Goal: Task Accomplishment & Management: Complete application form

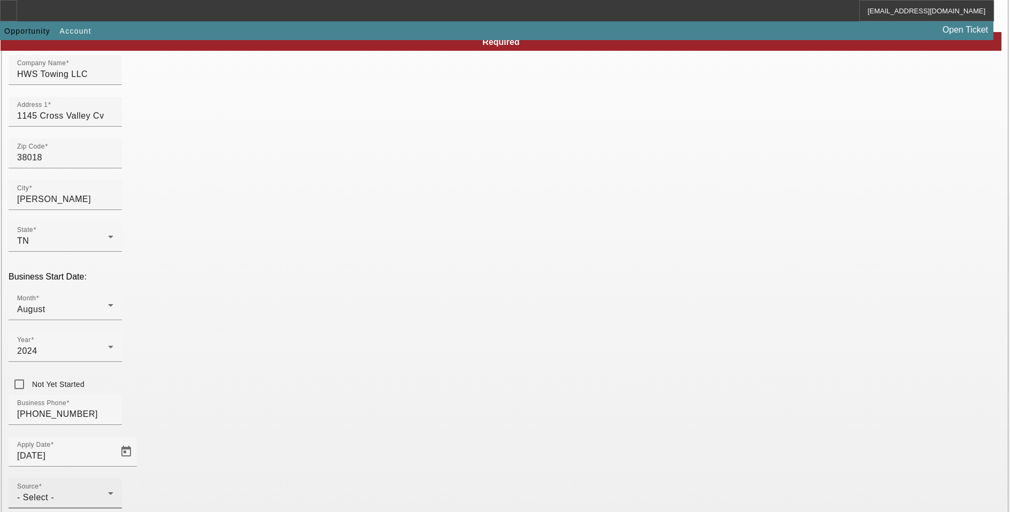
click at [113, 478] on div "Source - Select -" at bounding box center [65, 493] width 96 height 30
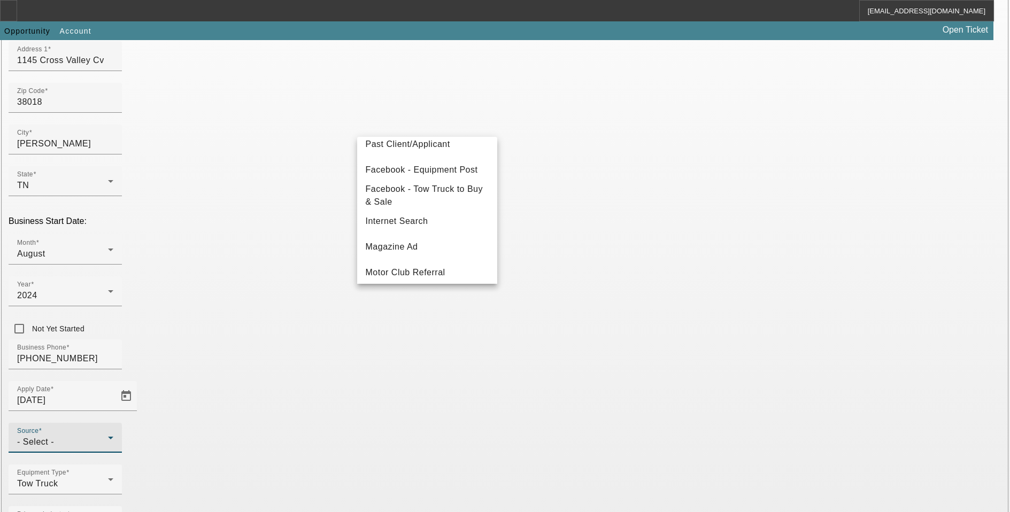
scroll to position [107, 0]
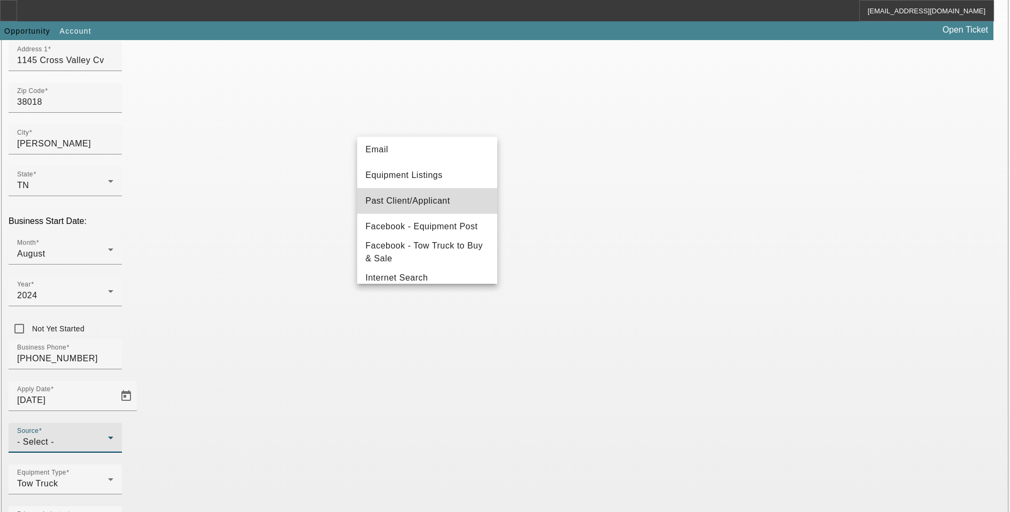
click at [430, 191] on mat-option "Past Client/Applicant" at bounding box center [427, 201] width 140 height 26
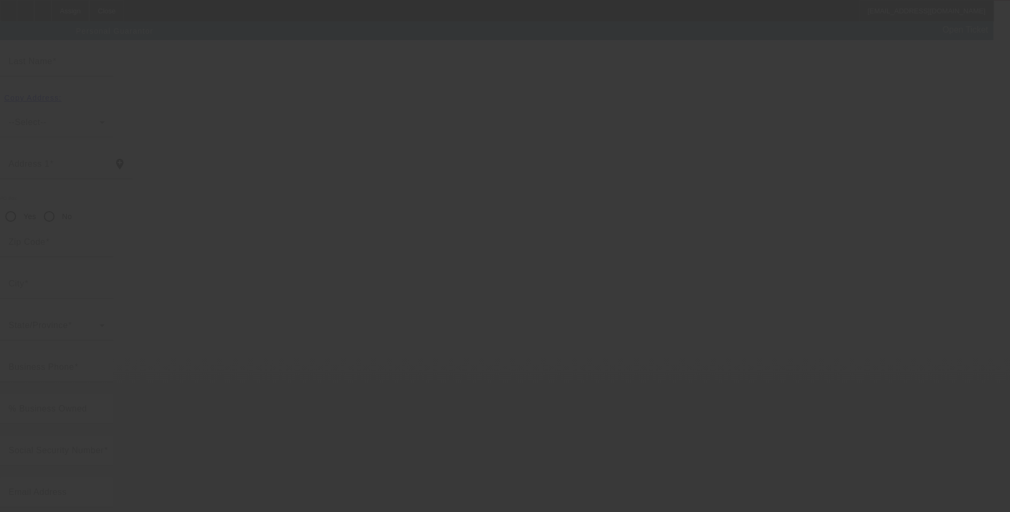
scroll to position [11, 0]
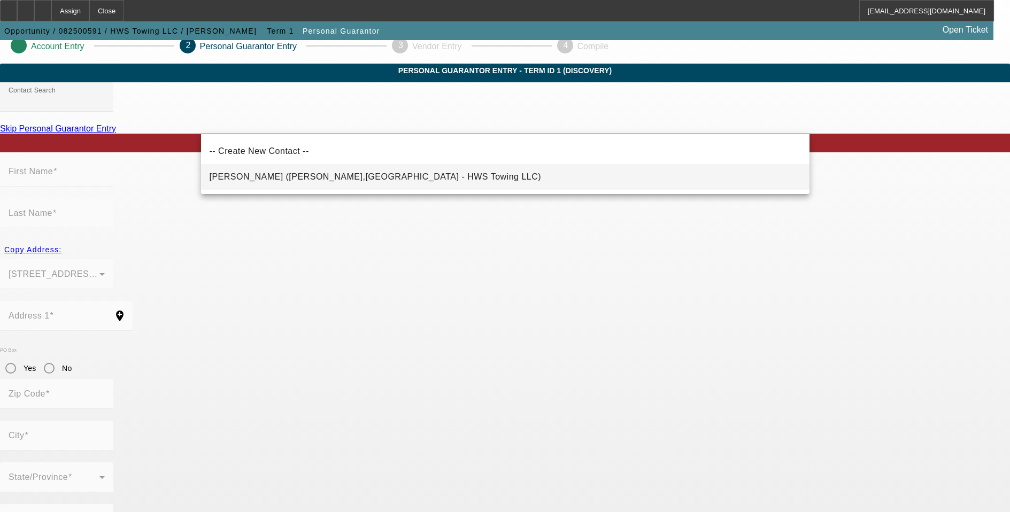
click at [272, 177] on span "Sawyer, Harry (Cordova,TN - HWS Towing LLC)" at bounding box center [376, 176] width 332 height 9
type input "Sawyer, Harry (Cordova,TN - HWS Towing LLC)"
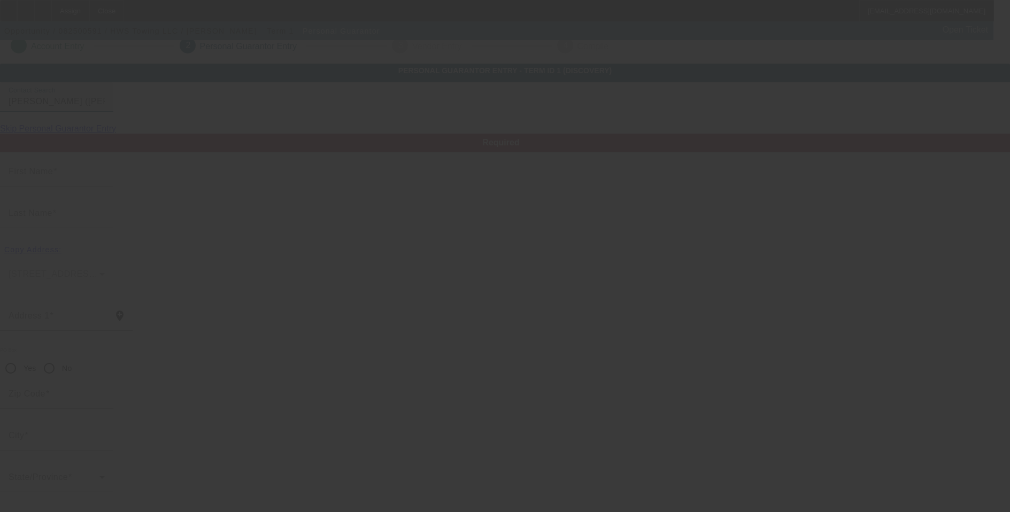
type input "Harry"
type input "Sawyer"
type input "1145 Cross Valley Cv"
radio input "true"
type input "38018"
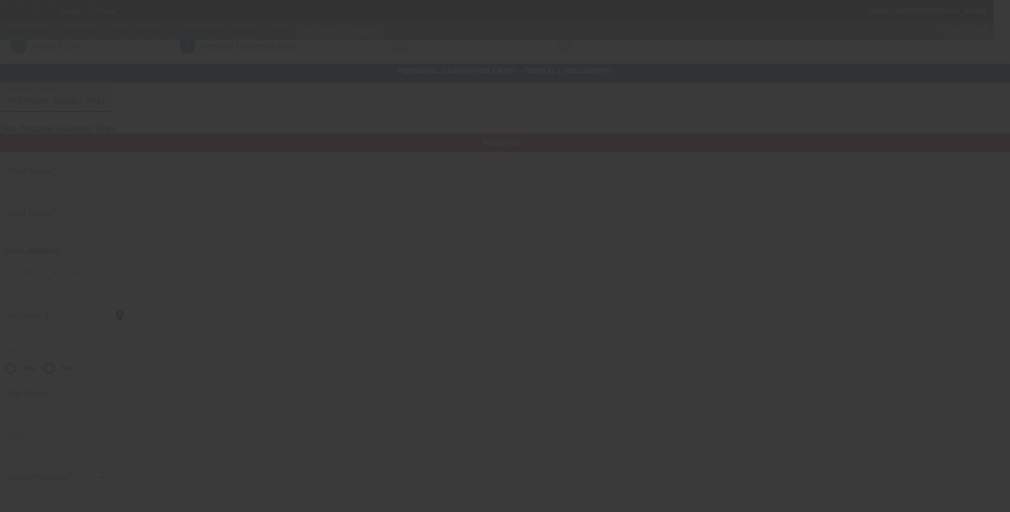
type input "Cordova"
type input "(901) 692-7249"
type input "100"
type input "408-11-6707"
type input "hsawyer0827@comcast.net"
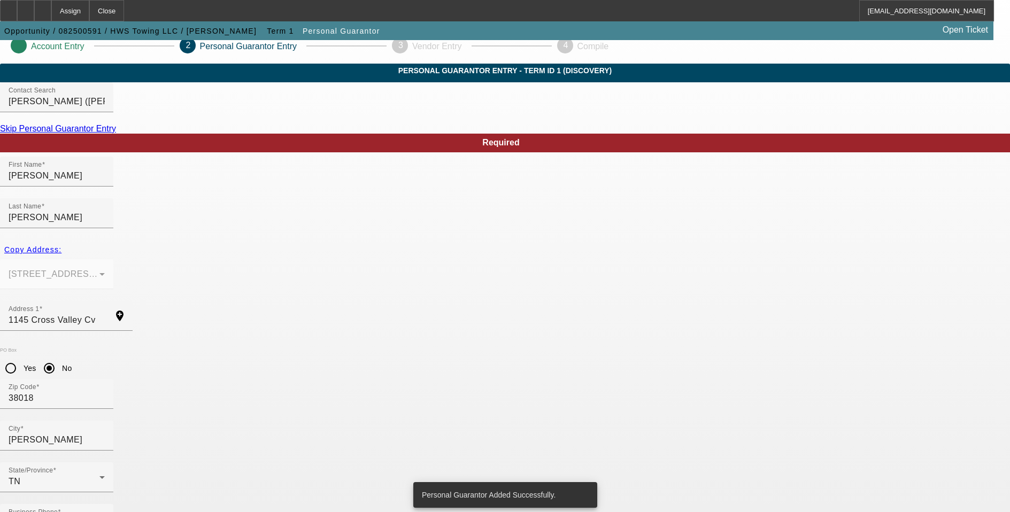
scroll to position [0, 0]
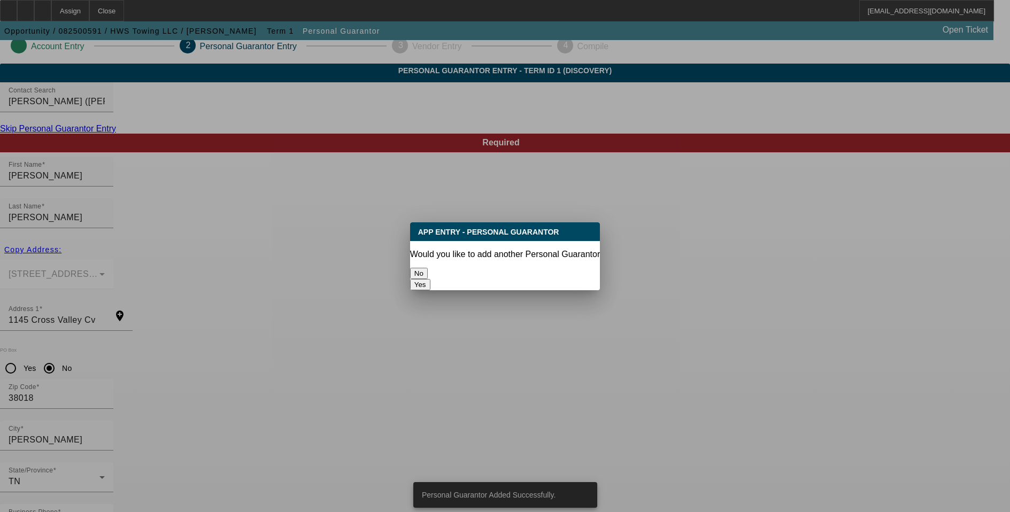
click at [428, 269] on button "No" at bounding box center [419, 273] width 18 height 11
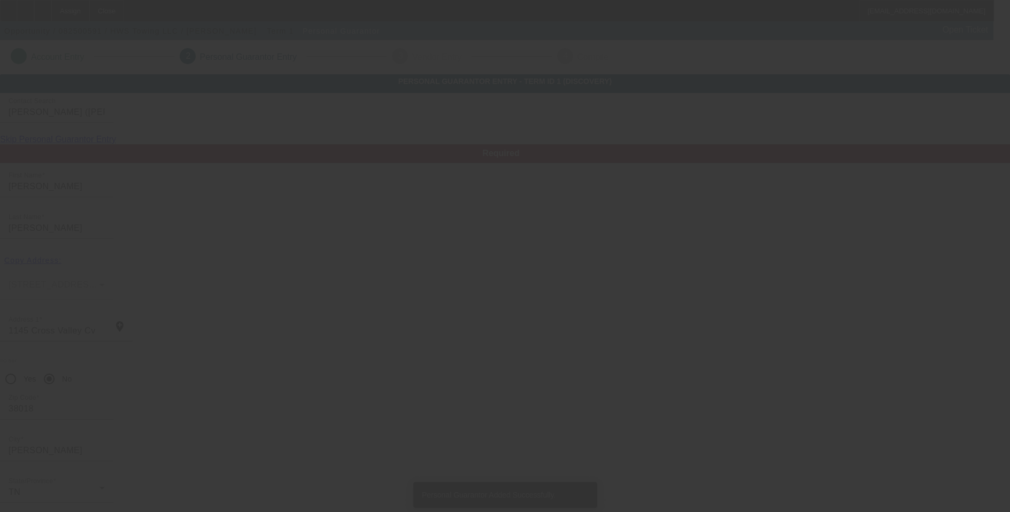
scroll to position [11, 0]
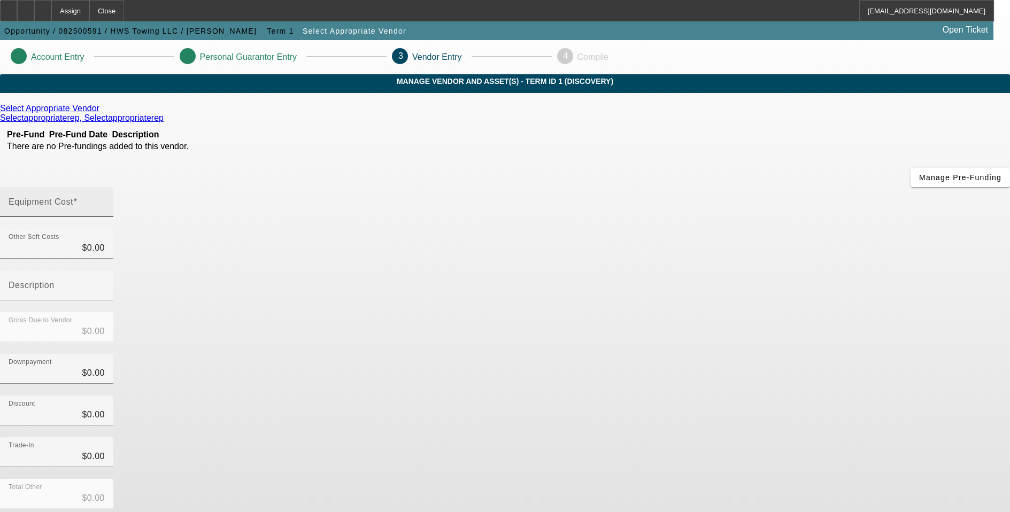
click at [105, 187] on div "Equipment Cost" at bounding box center [57, 202] width 96 height 30
type input "8"
type input "$8.00"
type input "86"
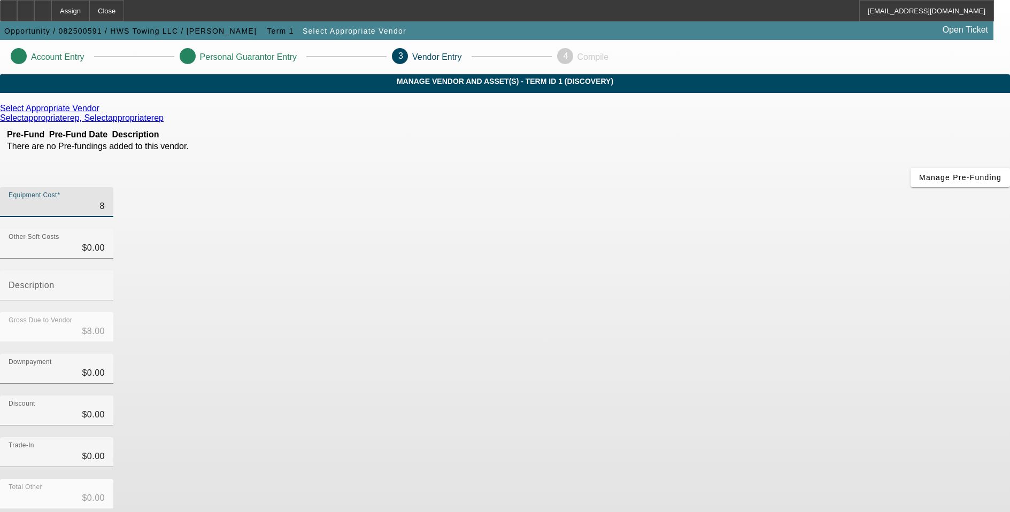
type input "$86.00"
type input "865"
type input "$865.00"
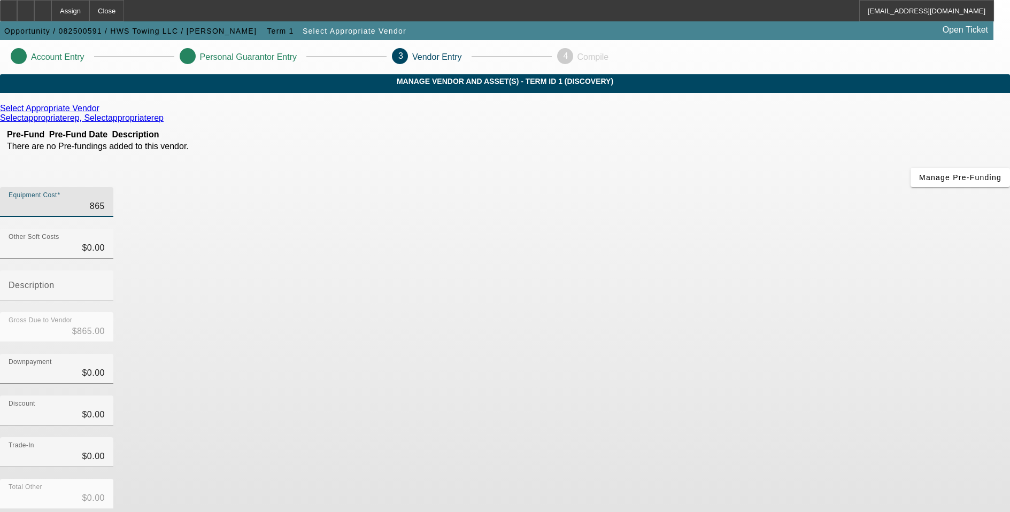
type input "8650"
type input "$8,650.00"
type input "86500"
type input "$86,500.00"
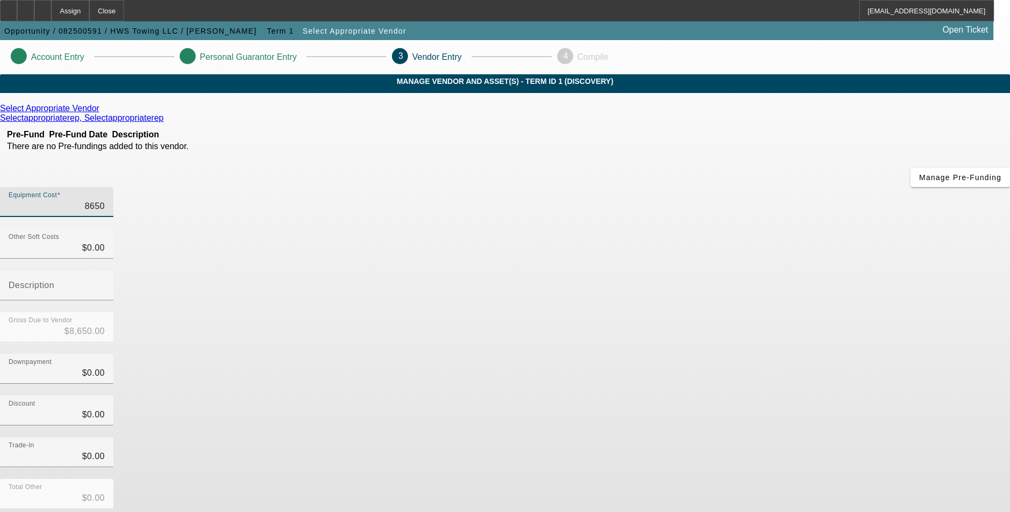
type input "$86,500.00"
click at [765, 472] on form "Select Appropriate Vendor Selectappropriaterep, Selectappropriaterep Pre-Fund P…" at bounding box center [505, 365] width 1010 height 523
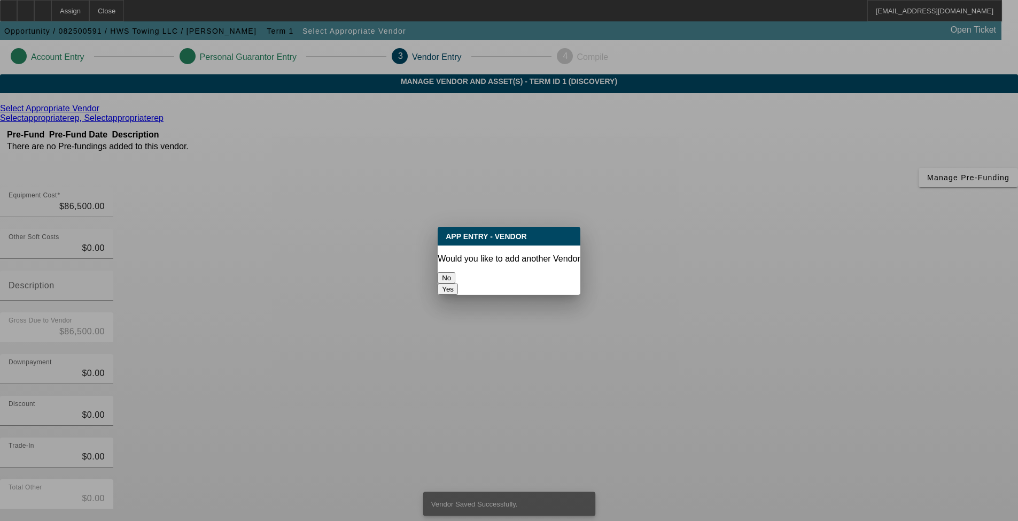
click at [455, 272] on button "No" at bounding box center [447, 277] width 18 height 11
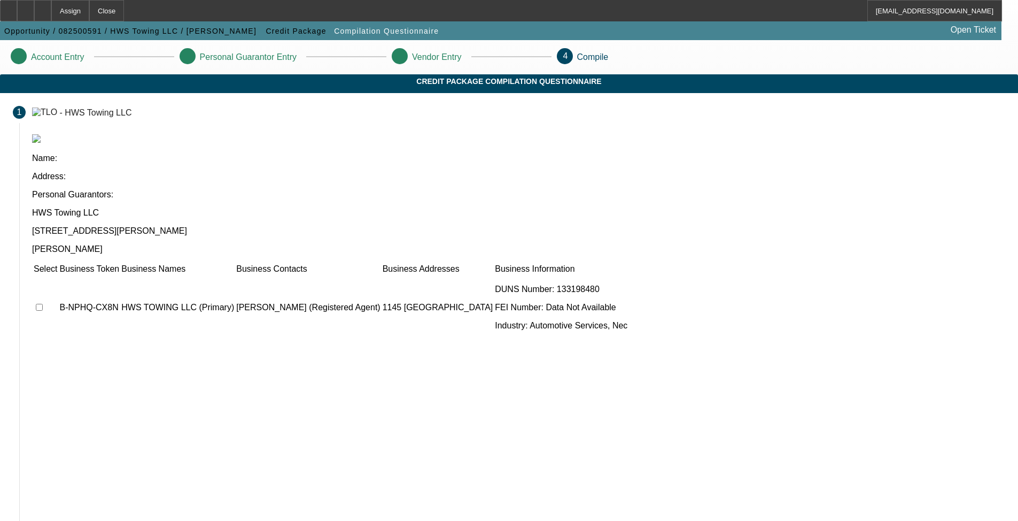
click at [43, 304] on input "checkbox" at bounding box center [39, 307] width 7 height 7
checkbox input "true"
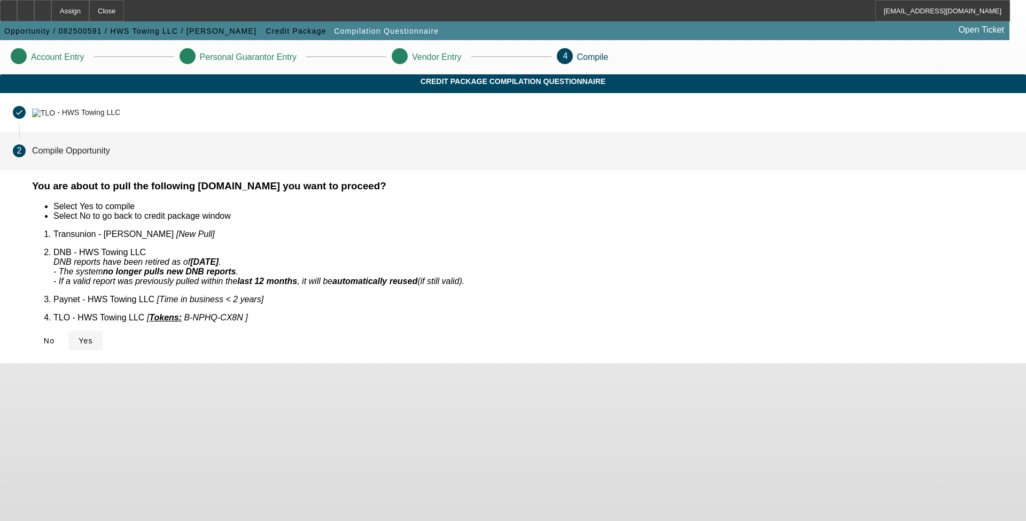
click at [93, 336] on span "Yes" at bounding box center [86, 340] width 14 height 9
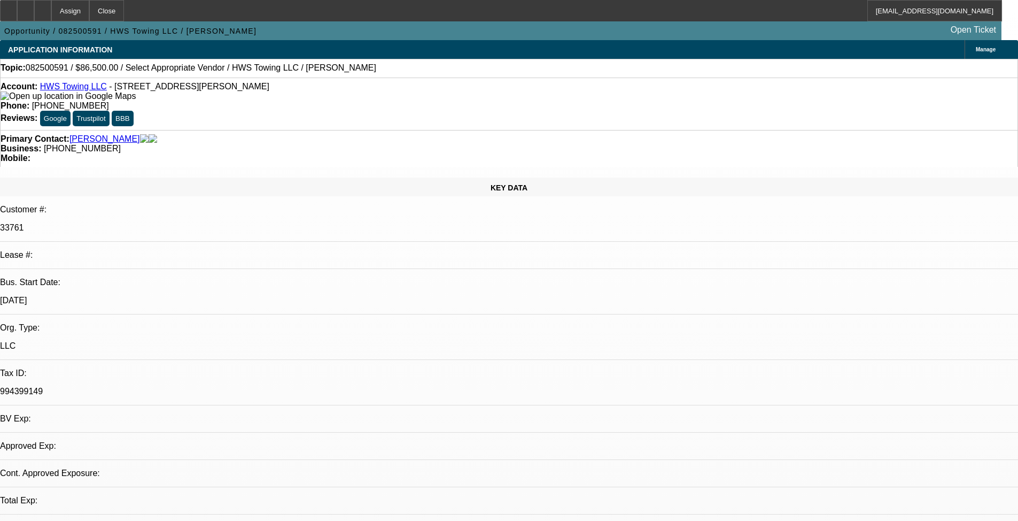
select select "0"
select select "2"
select select "0.1"
select select "4"
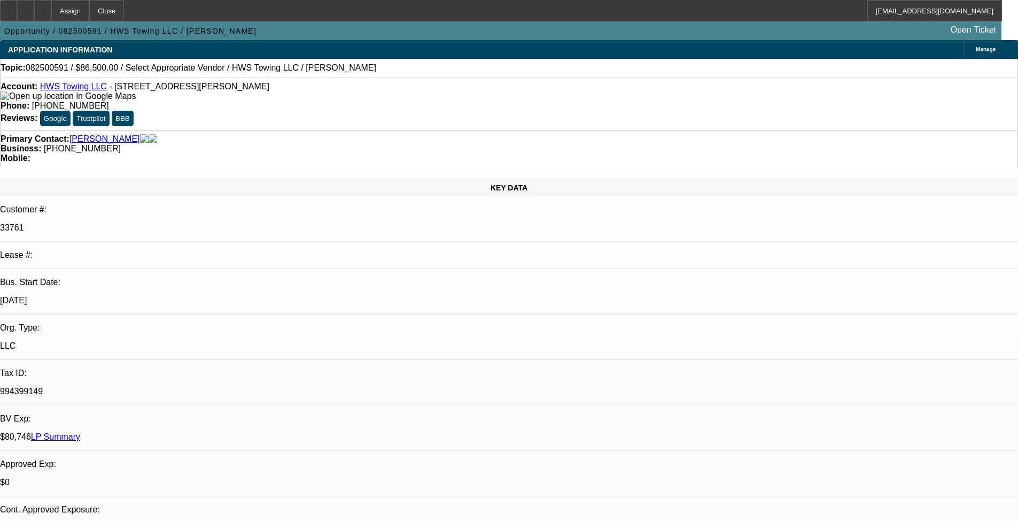
radio input "true"
type textarea "looking for a wrecker now."
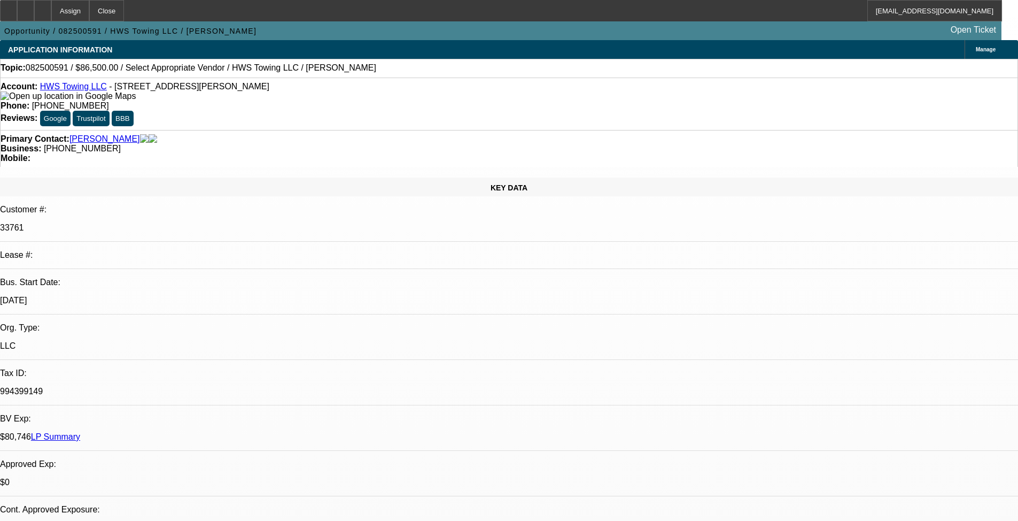
radio input "true"
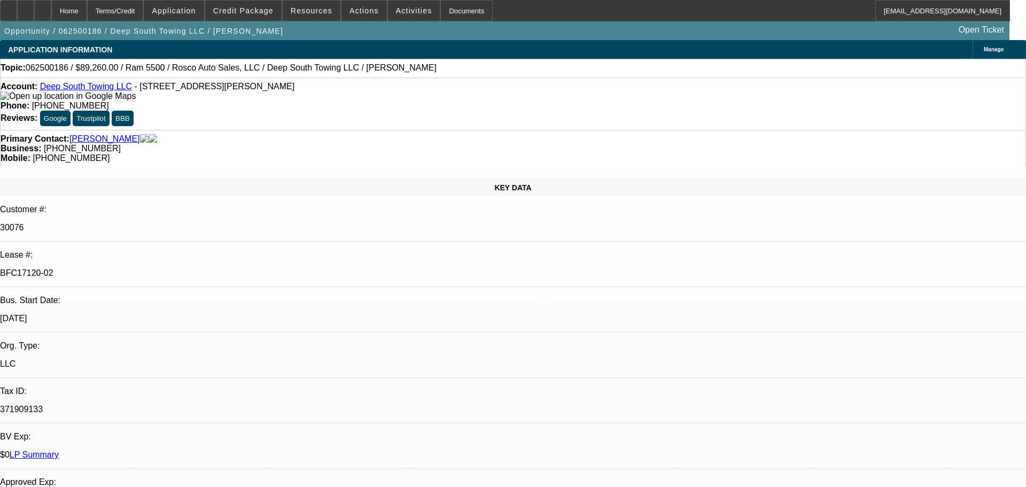
select select "0"
select select "2"
select select "0"
select select "6"
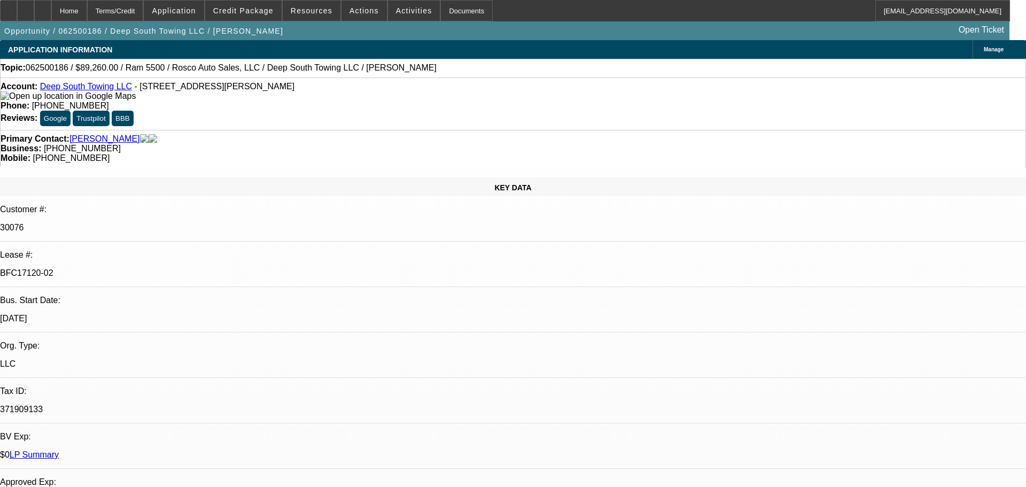
select select "0"
select select "2"
select select "0"
select select "6"
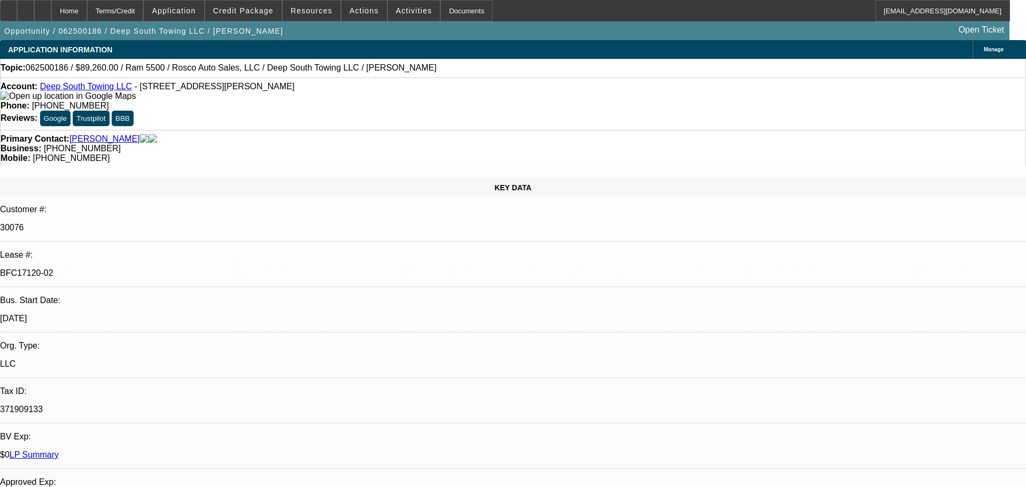
select select "0"
select select "2"
select select "0"
select select "6"
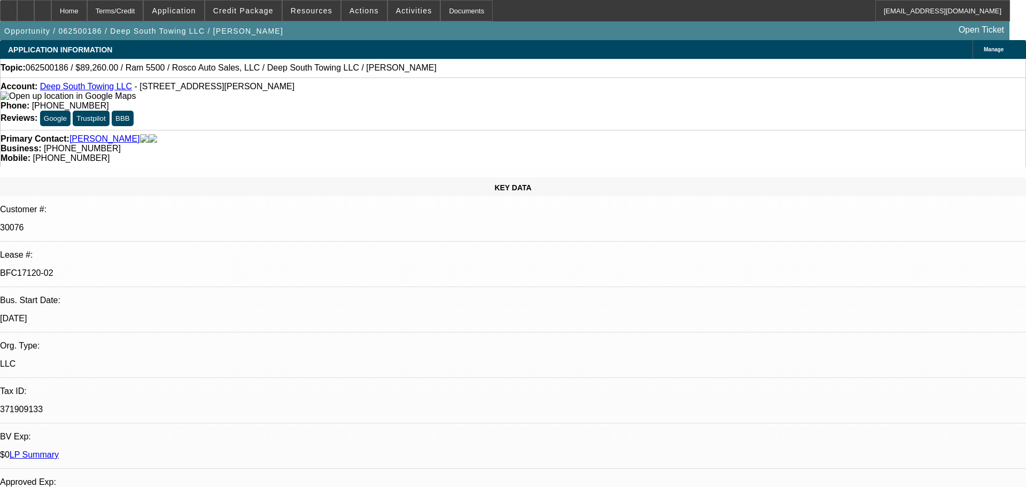
select select "0"
select select "2"
select select "0"
select select "6"
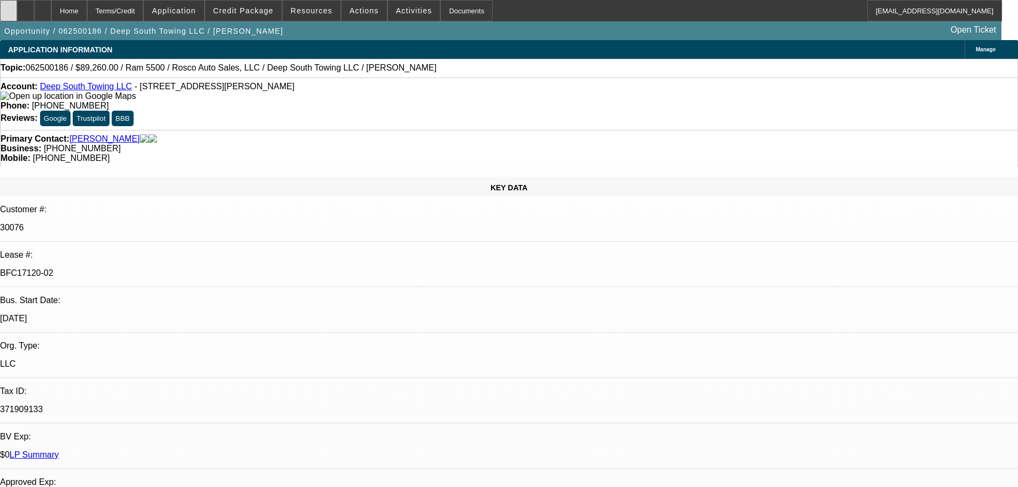
click at [17, 5] on div at bounding box center [8, 10] width 17 height 21
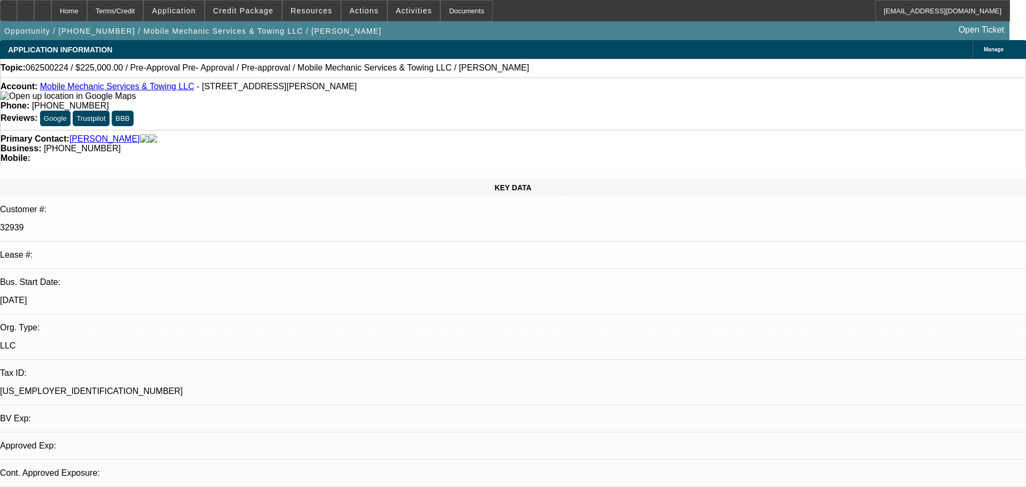
select select "0"
select select "0.1"
select select "4"
select select "0"
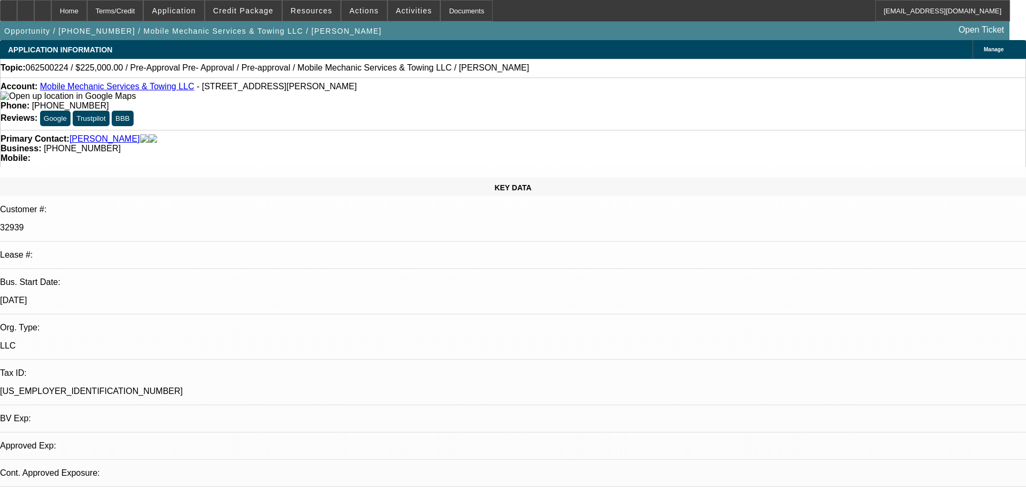
select select "0"
select select "0.1"
select select "4"
select select "0"
select select "2"
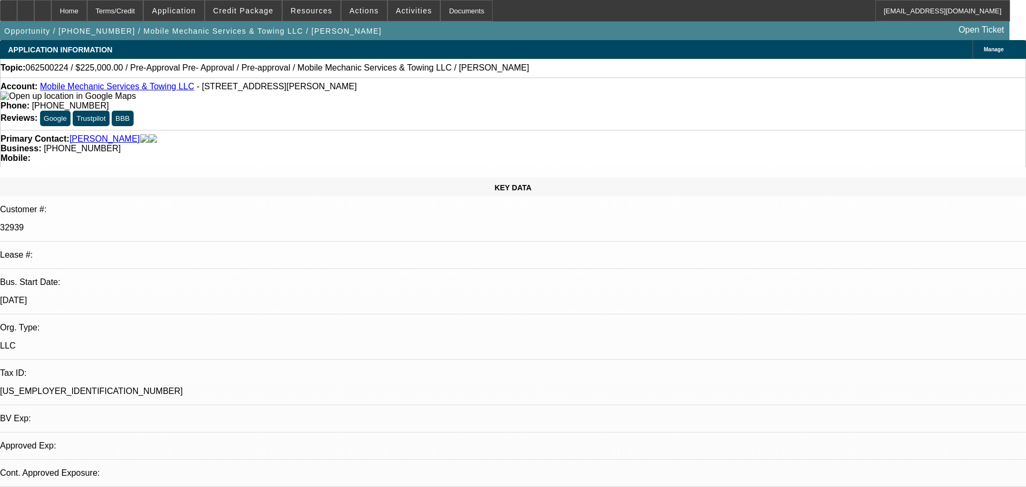
select select "2"
select select "0.1"
select select "4"
select select "0"
select select "2"
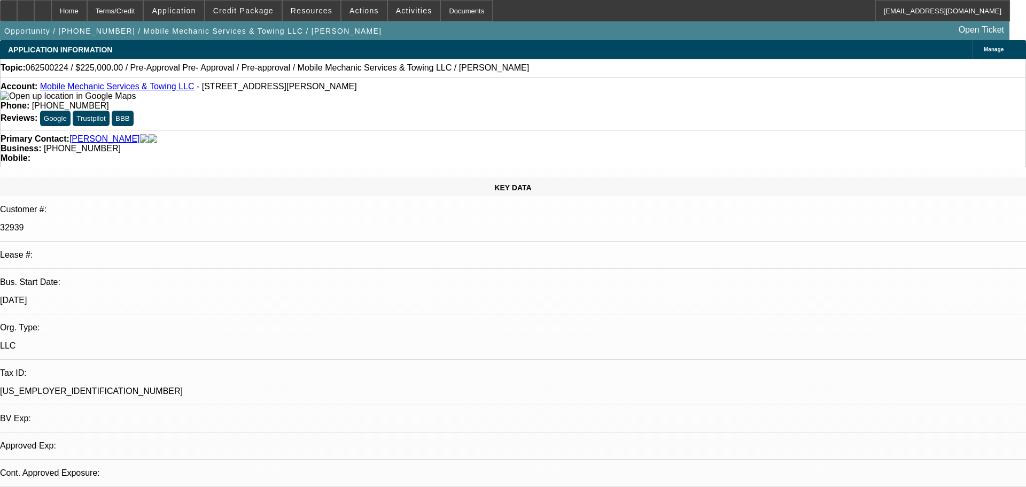
select select "2"
select select "0.1"
select select "4"
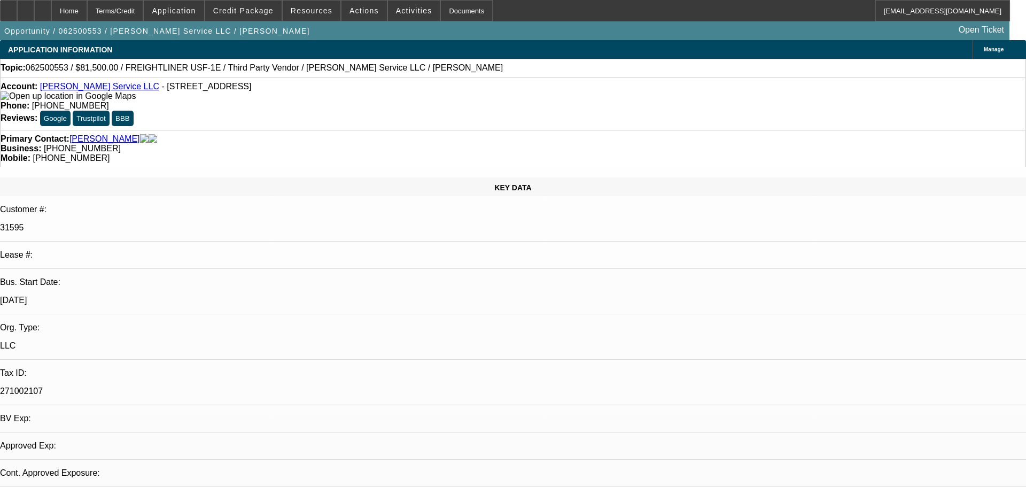
select select "0"
select select "3"
select select "0"
select select "6"
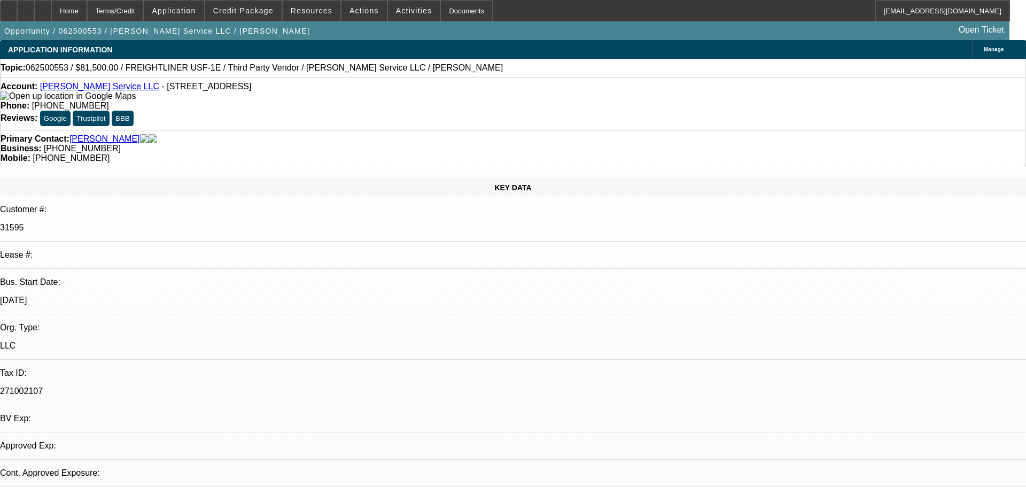
select select "0"
select select "6"
select select "0"
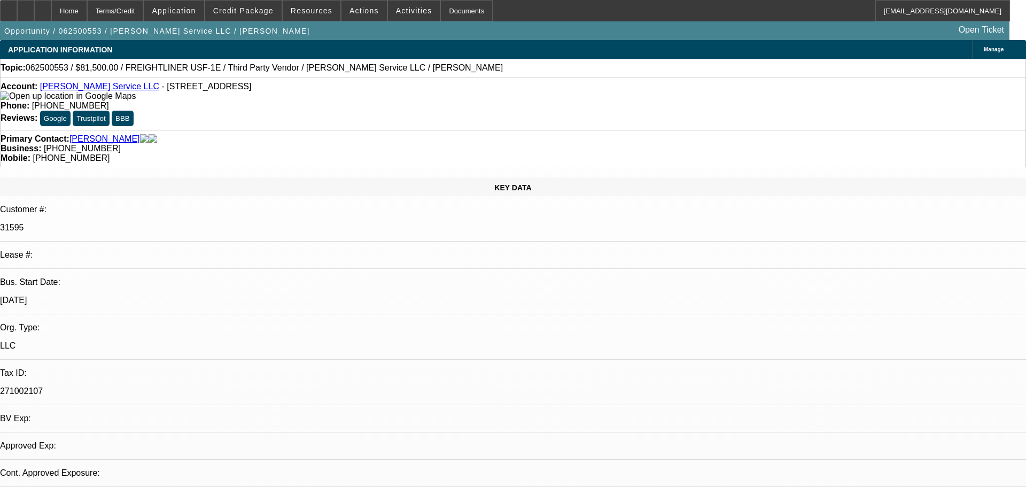
select select "0"
select select "6"
select select "0"
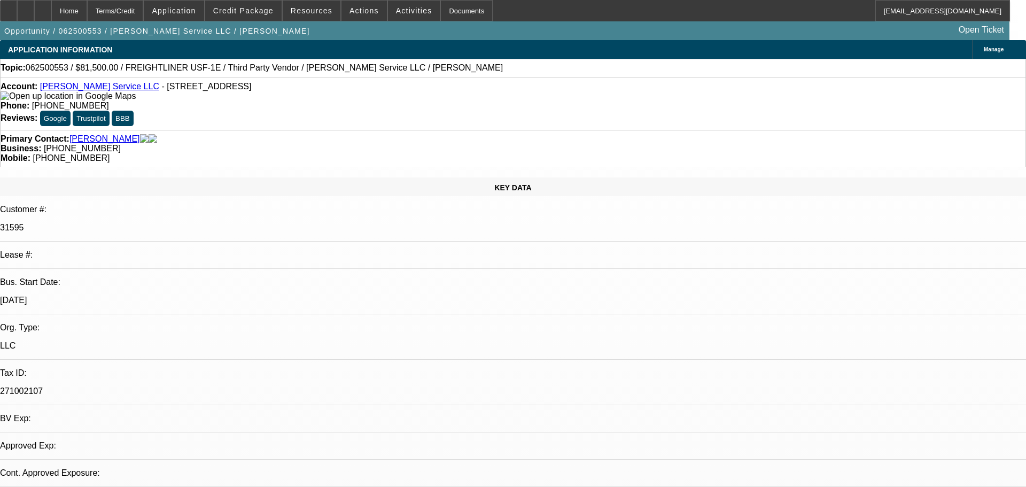
select select "0"
select select "6"
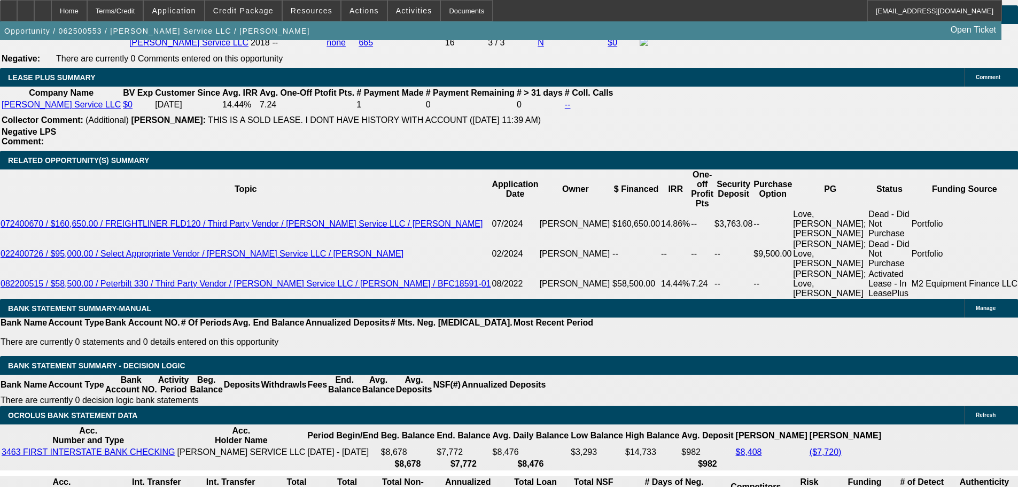
scroll to position [214, 0]
select select "3"
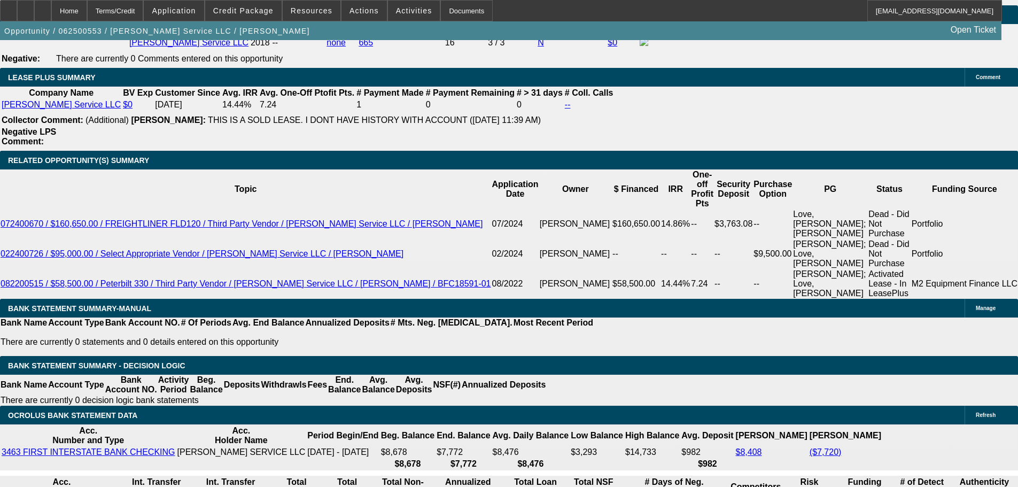
type input "UNKNOWN"
drag, startPoint x: 316, startPoint y: 170, endPoint x: 389, endPoint y: 172, distance: 72.7
type input "$18,400.00"
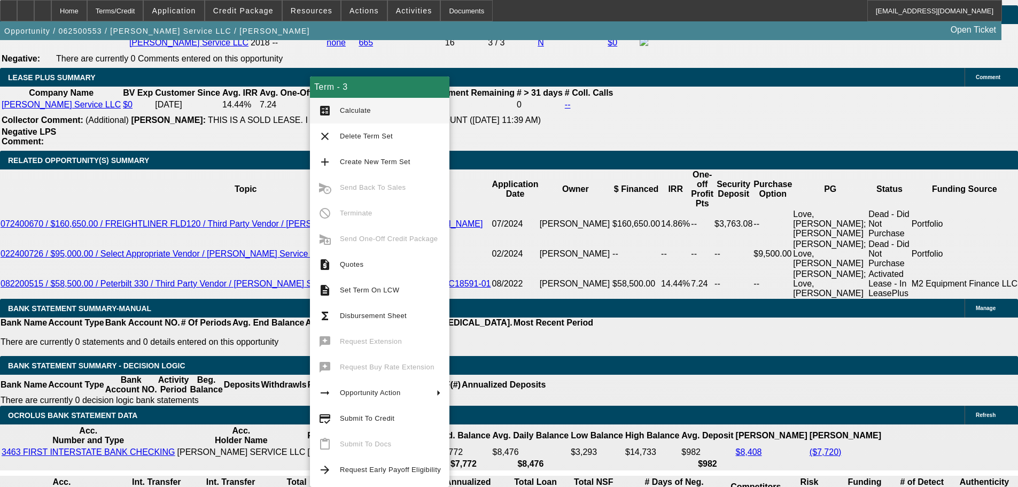
type input "$1,955.35"
click at [349, 110] on span "Calculate" at bounding box center [355, 110] width 31 height 8
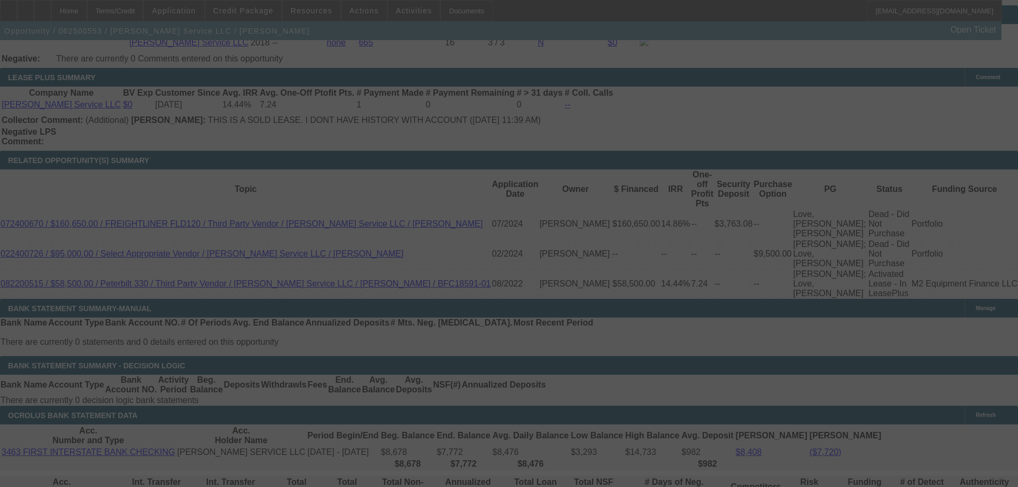
select select "0"
select select "3"
select select "0"
select select "6"
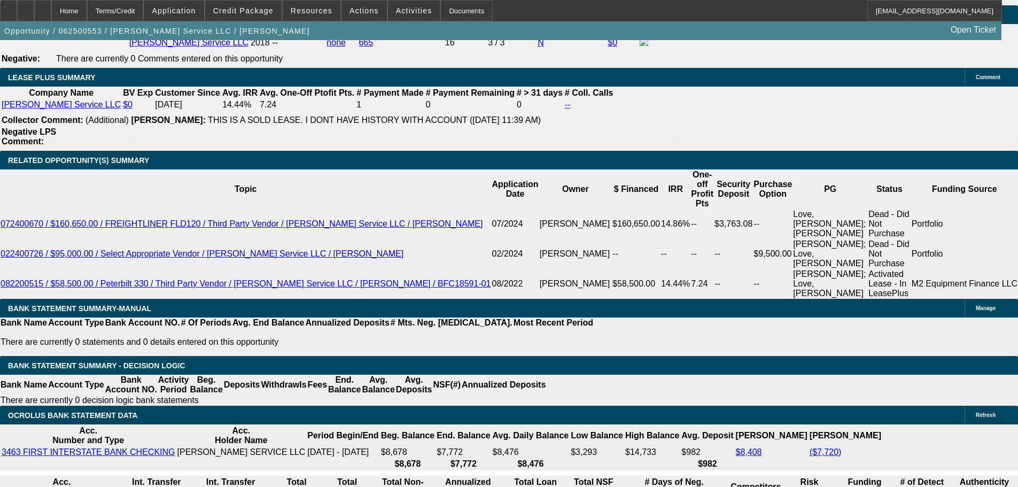
drag, startPoint x: 290, startPoint y: 255, endPoint x: 355, endPoint y: 251, distance: 65.3
type input "19"
type input "UNKNOWN"
type input "1970"
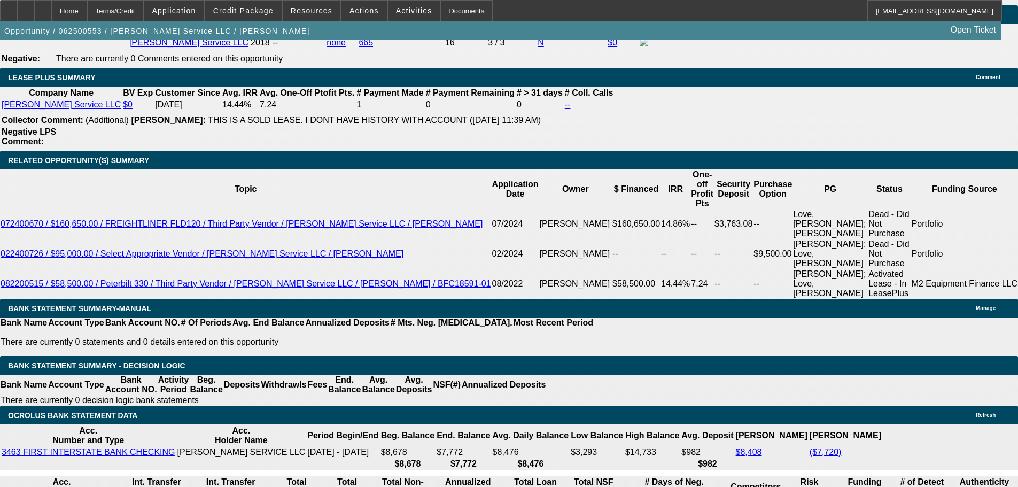
type input "13.4"
type input "$1,970.00"
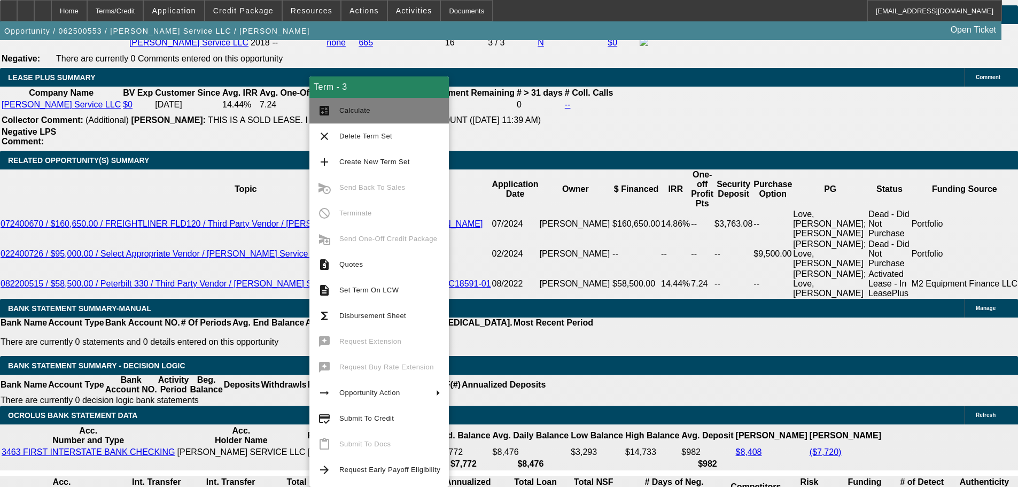
click at [373, 111] on span "Calculate" at bounding box center [389, 110] width 101 height 13
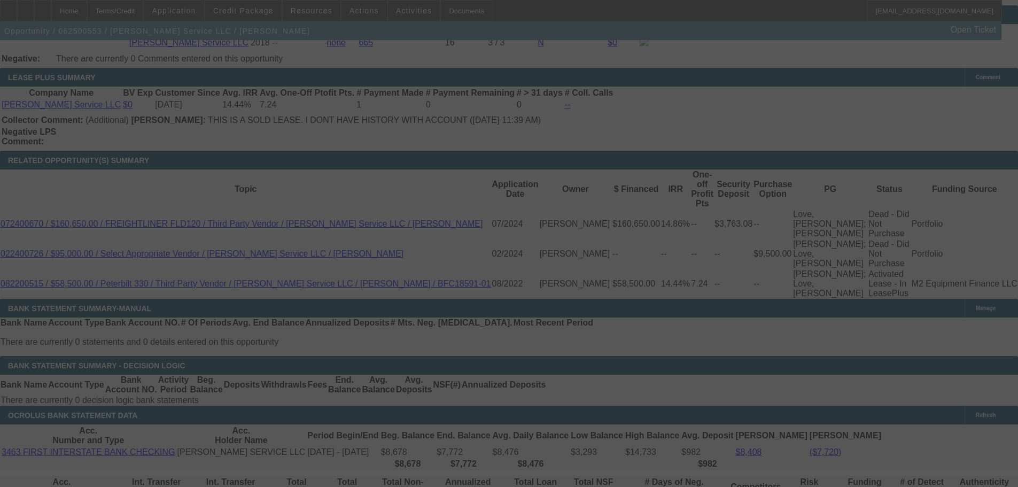
select select "0"
select select "3"
select select "0"
select select "6"
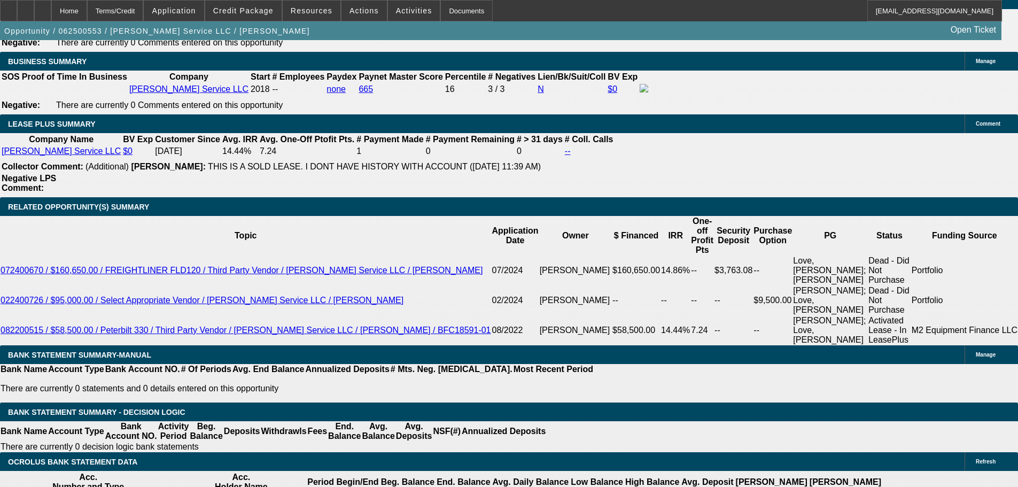
scroll to position [1657, 0]
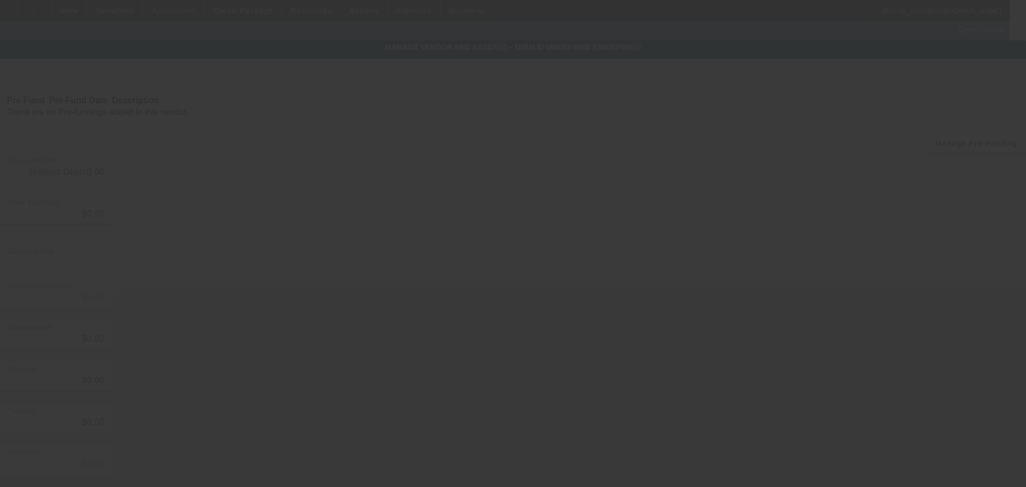
type input "$98,000.00"
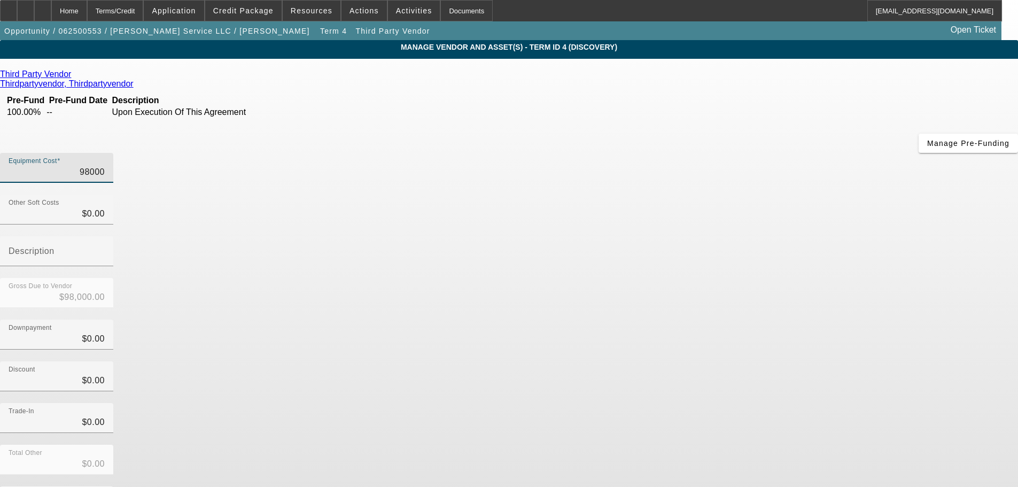
drag, startPoint x: 614, startPoint y: 92, endPoint x: 666, endPoint y: 92, distance: 51.9
click at [666, 153] on div "Equipment Cost 98000" at bounding box center [509, 174] width 1018 height 42
type input "1"
type input "$1.00"
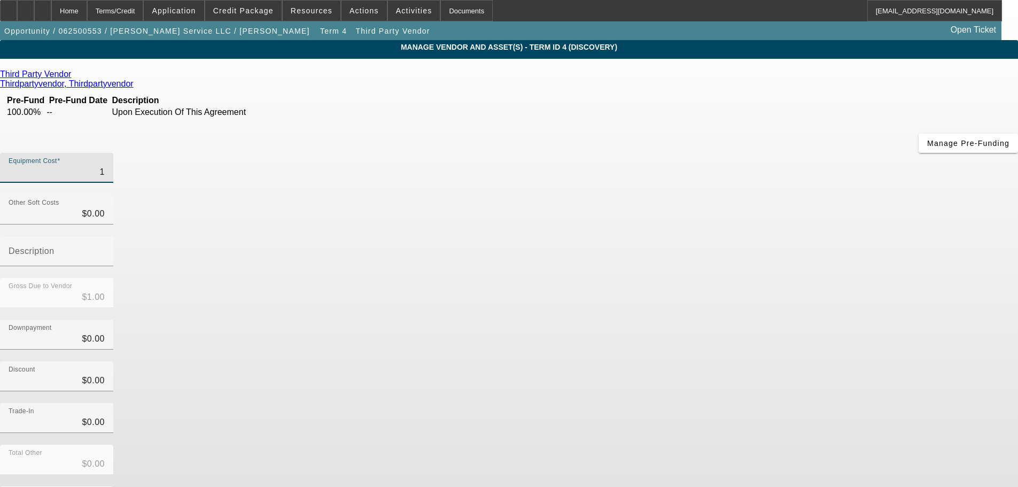
type input "15"
type input "$15.00"
type input "158"
type input "$158.00"
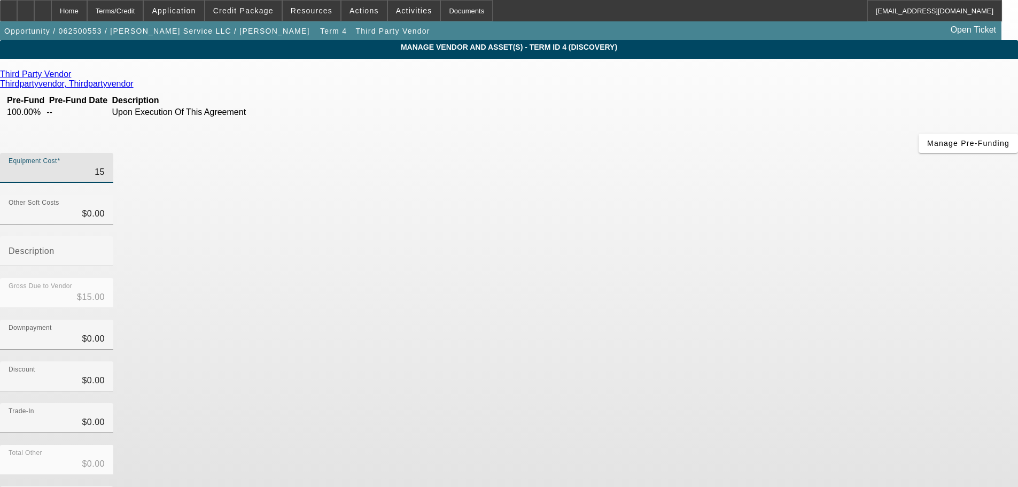
type input "$158.00"
type input "1580"
type input "$1,580.00"
type input "15800"
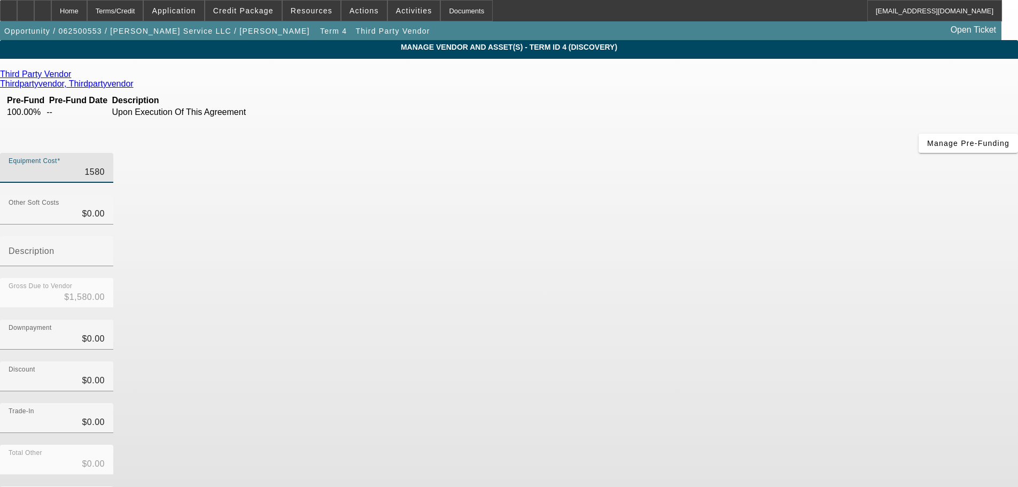
type input "$15,800.00"
type input "158000"
type input "$158,000.00"
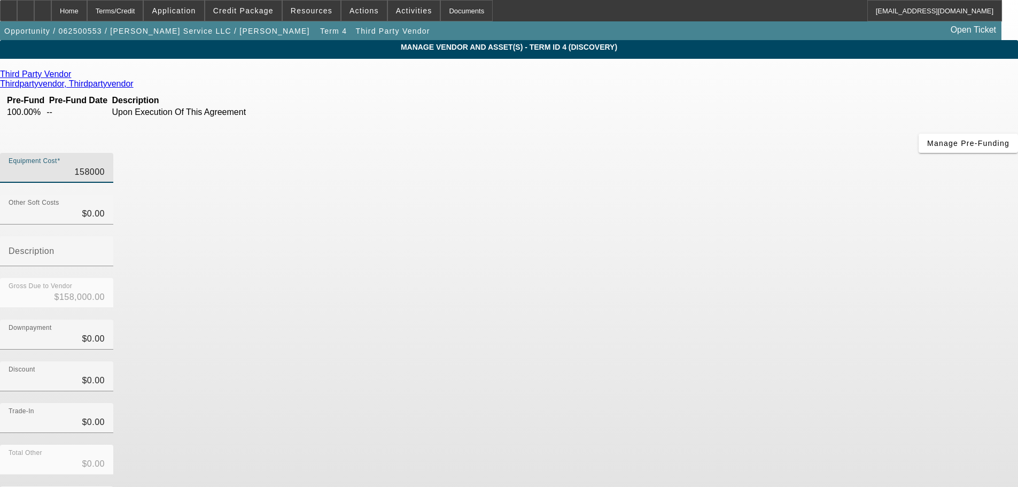
type input "$158,000.00"
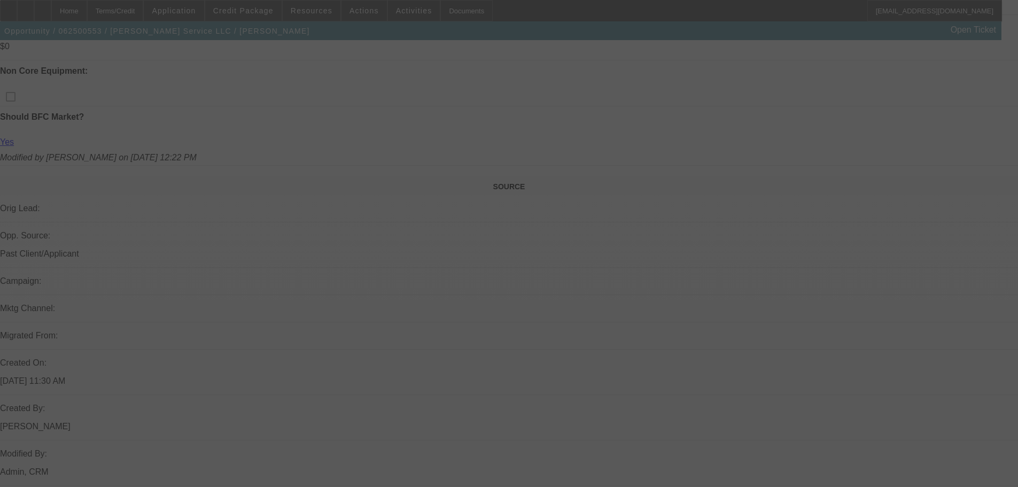
scroll to position [522, 0]
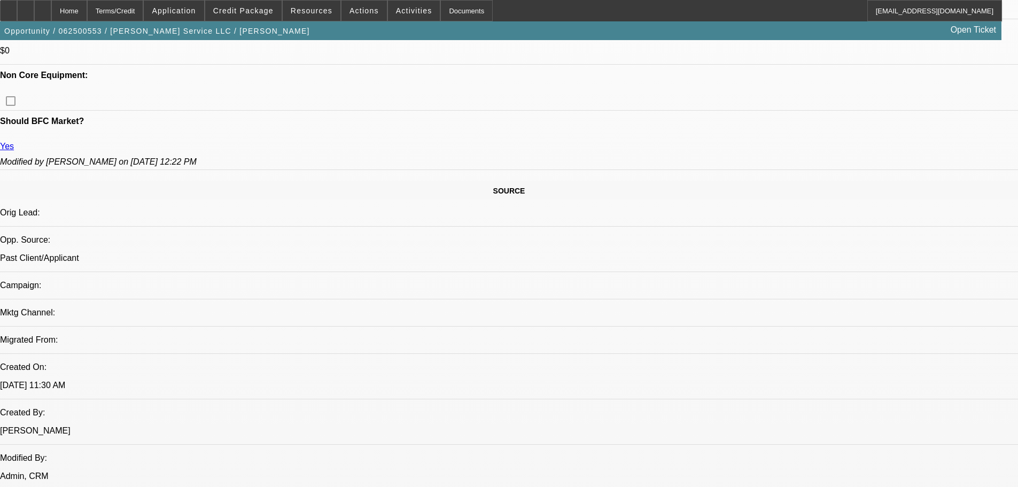
select select "0"
select select "3"
select select "0"
select select "6"
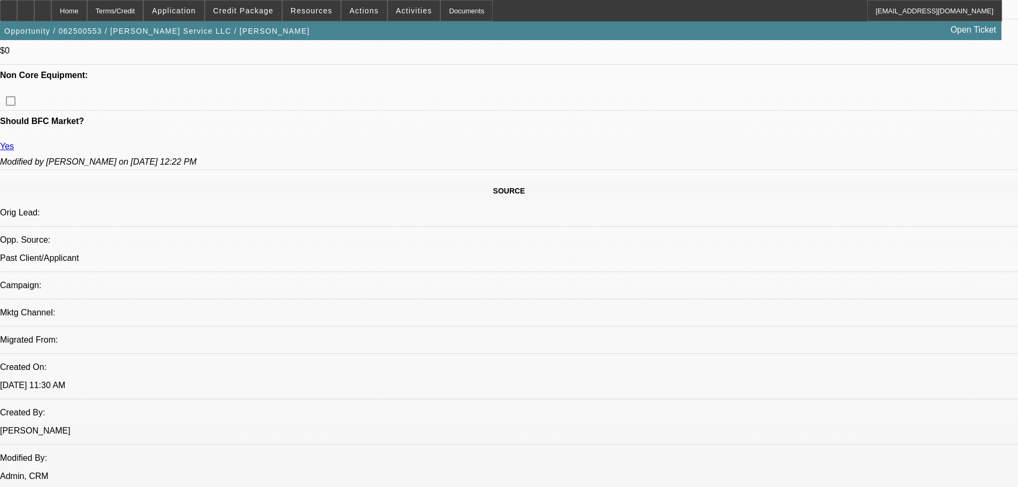
select select "0"
select select "3"
select select "0"
select select "6"
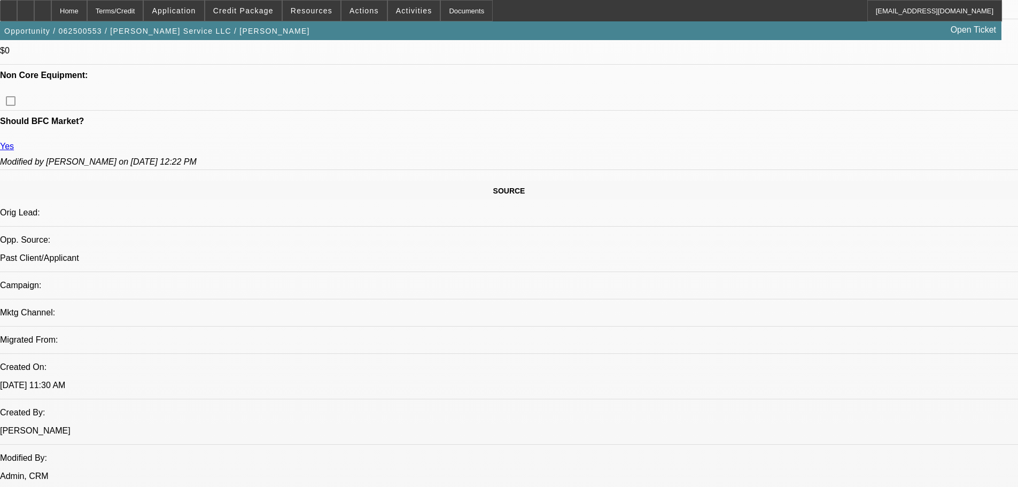
select select "0"
select select "6"
select select "0"
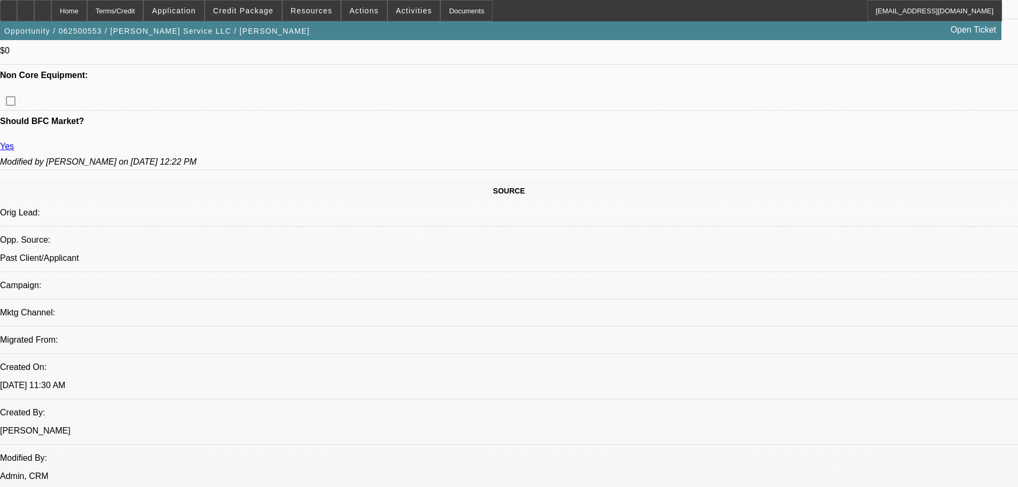
select select "0"
select select "6"
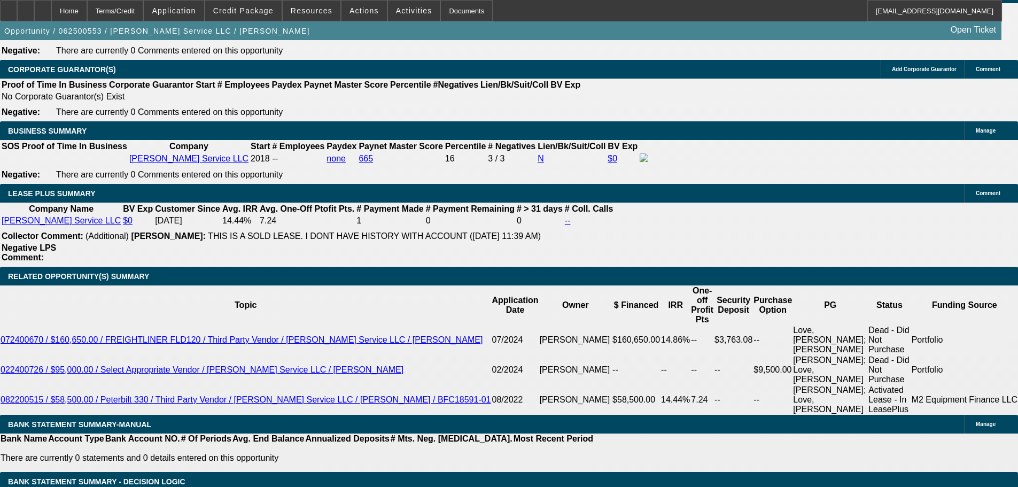
scroll to position [1752, 0]
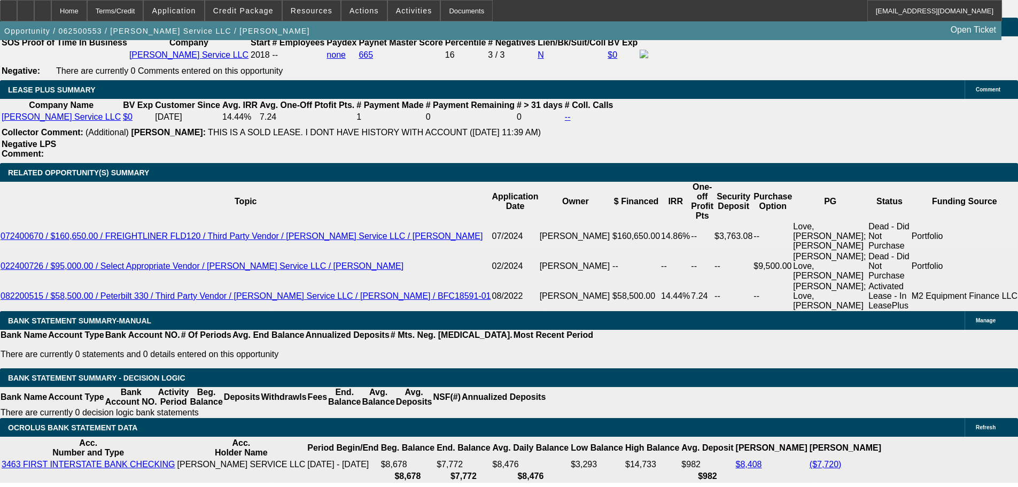
drag, startPoint x: 207, startPoint y: 269, endPoint x: 233, endPoint y: 267, distance: 25.7
type input "6"
type input "UNKNOWN"
type input "60"
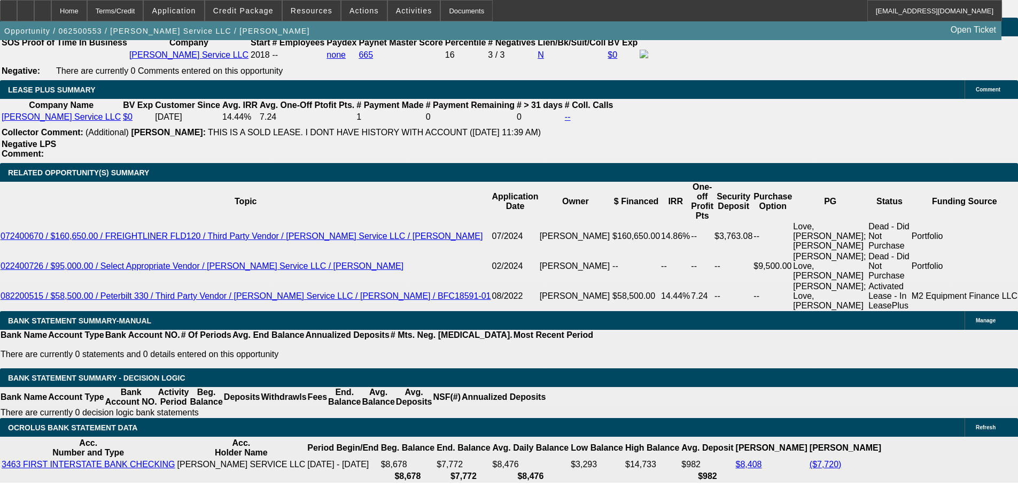
type input "$3,161.00"
type input "60"
drag, startPoint x: 321, startPoint y: 187, endPoint x: 481, endPoint y: 187, distance: 159.3
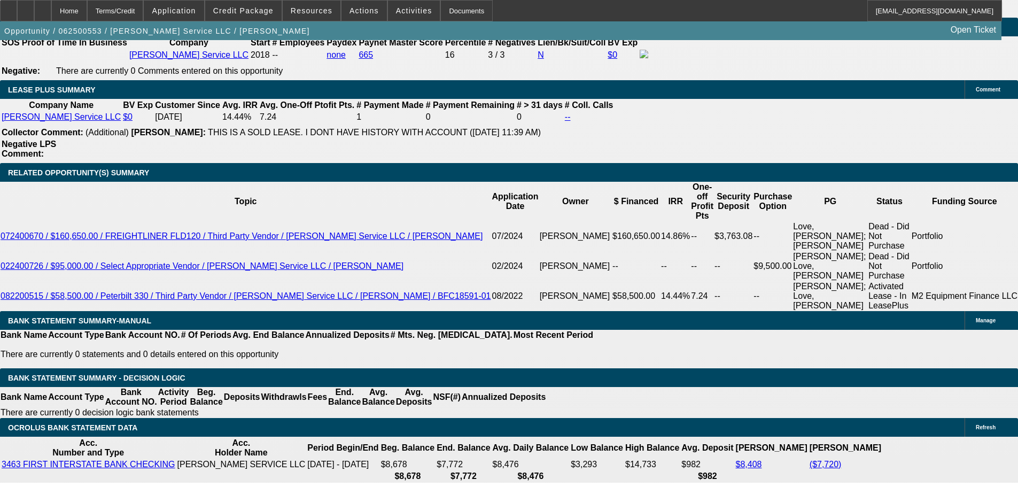
type input "$18,000.00"
type input "UNKNOWN"
type input "$1,979.89"
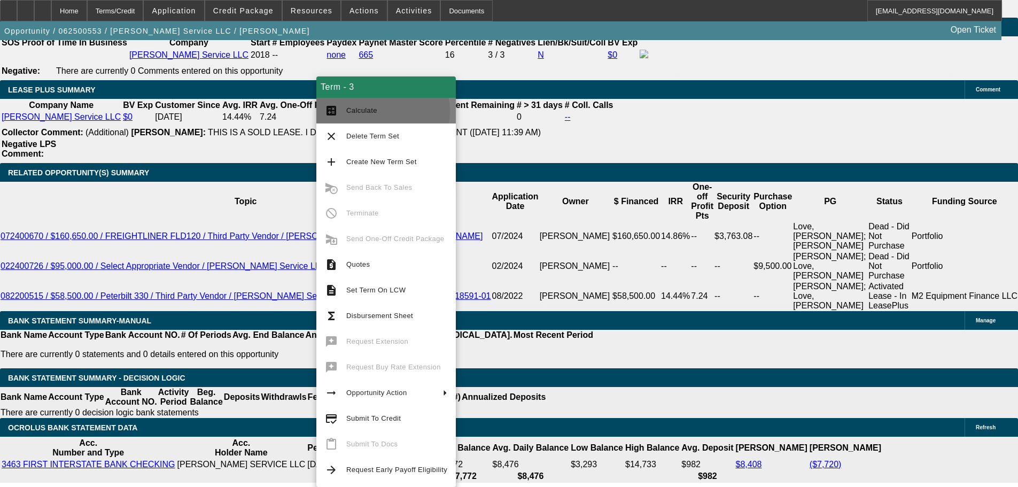
click at [370, 111] on span "Calculate" at bounding box center [361, 110] width 31 height 8
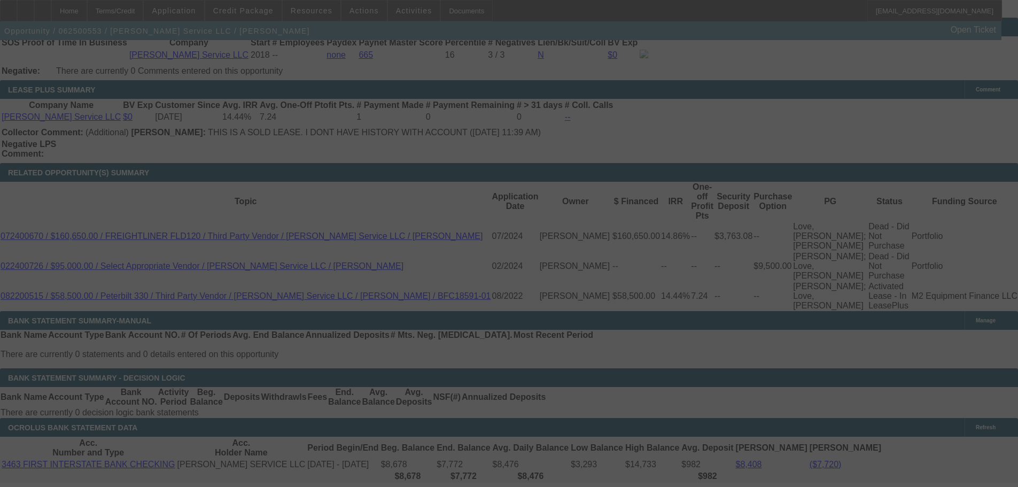
select select "0"
select select "3"
select select "0"
select select "6"
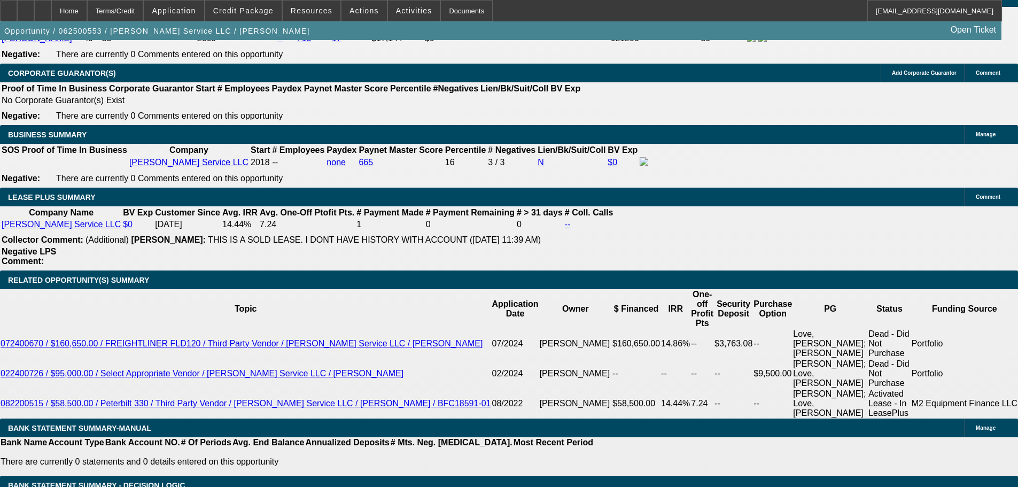
scroll to position [1645, 0]
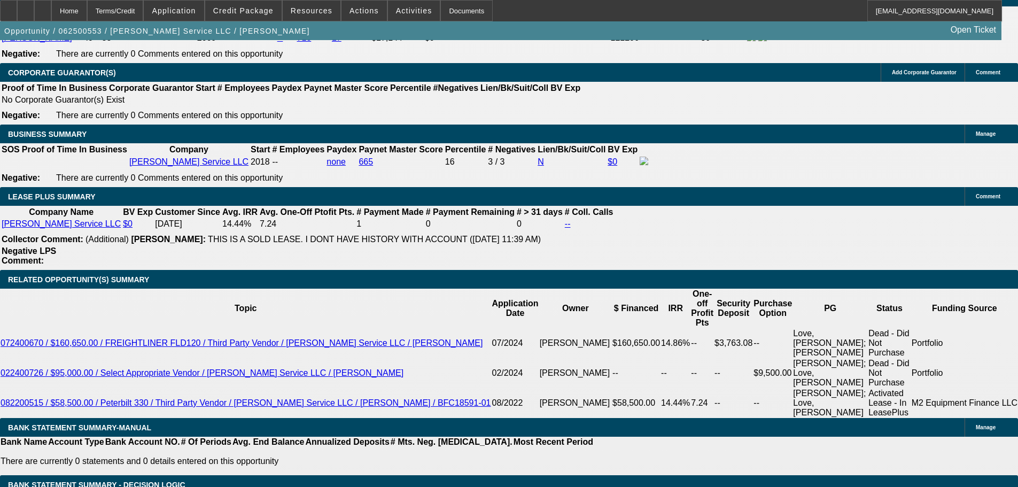
drag, startPoint x: 208, startPoint y: 373, endPoint x: 237, endPoint y: 373, distance: 28.9
type input "72"
type input "$20,789.03"
type input "72"
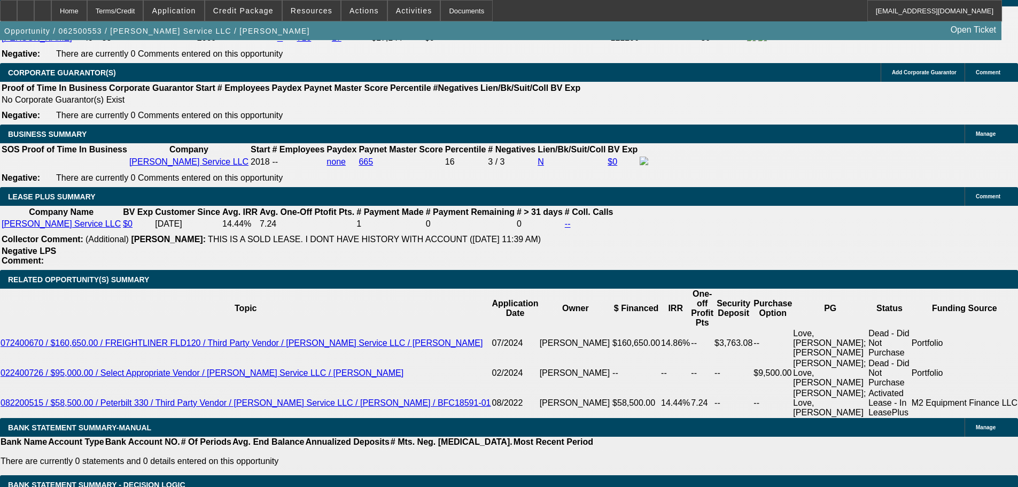
drag, startPoint x: 229, startPoint y: 377, endPoint x: 271, endPoint y: 382, distance: 42.0
type input "1"
type input "$1,997.01"
type input "14"
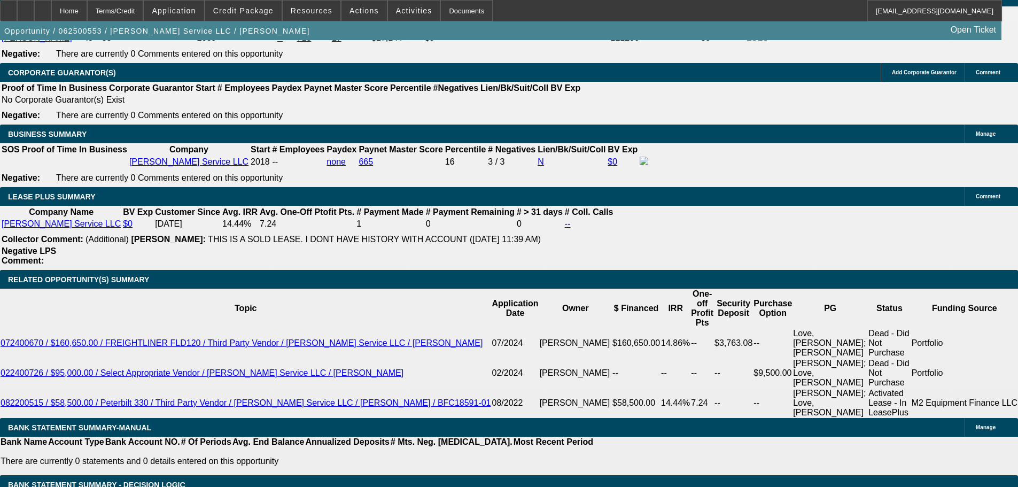
type input "$2,874.50"
type input "14.5"
type input "$2,911.98"
type input "14.5"
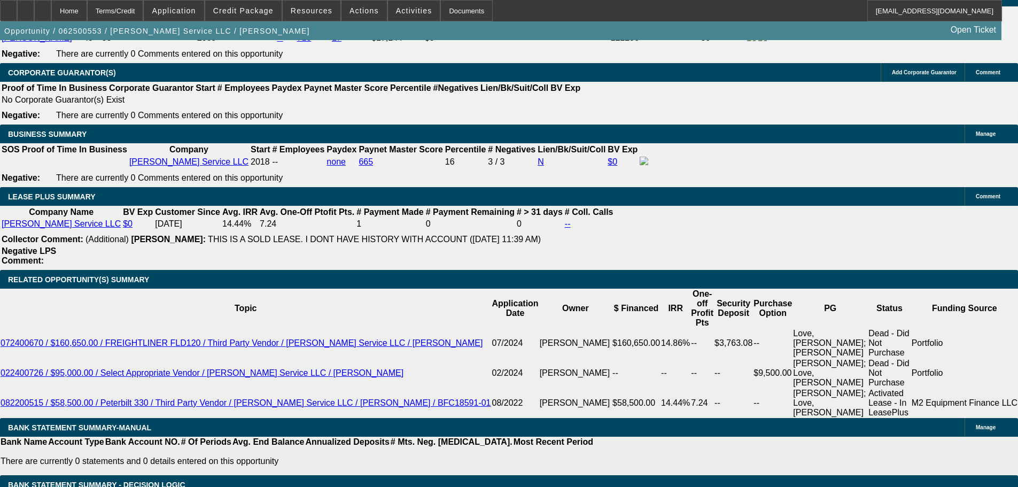
scroll to position [1698, 0]
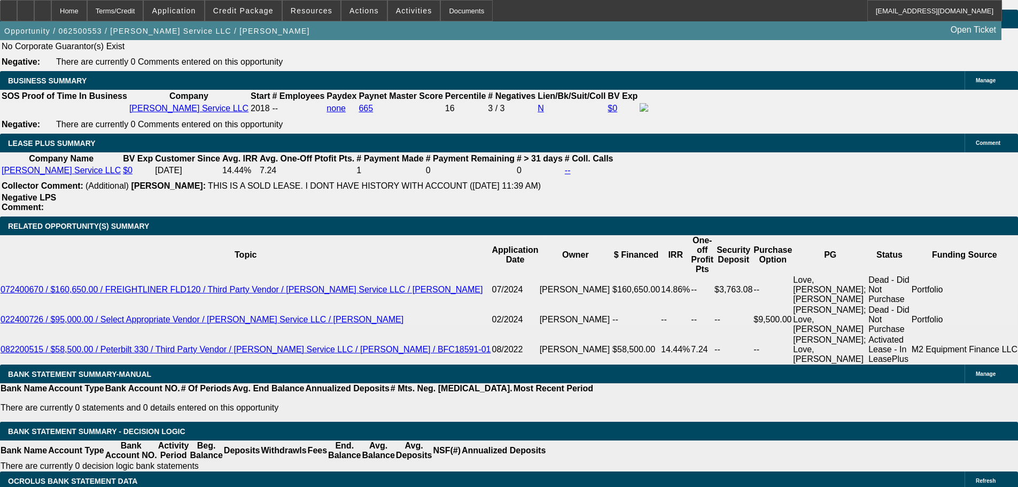
drag, startPoint x: 193, startPoint y: 237, endPoint x: 255, endPoint y: 247, distance: 62.7
type input "$20,000.00"
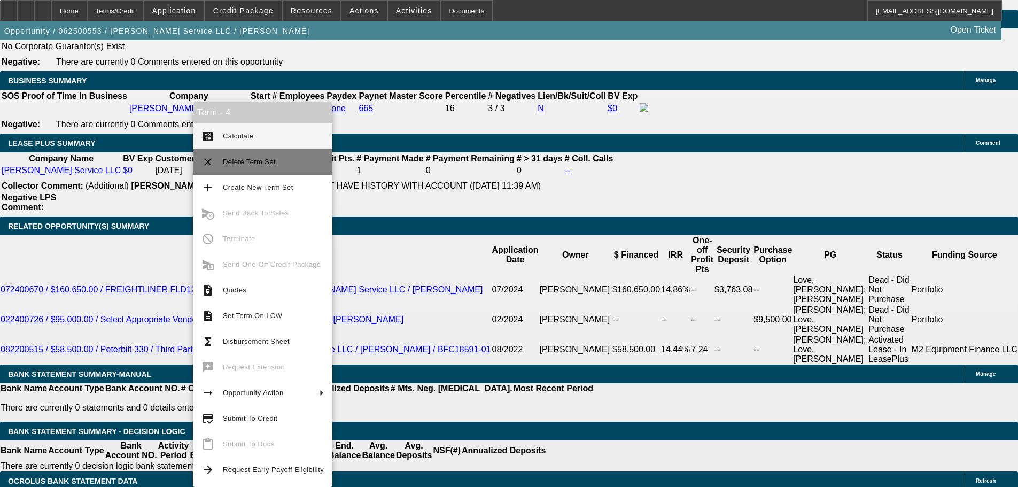
type input "$2,880.67"
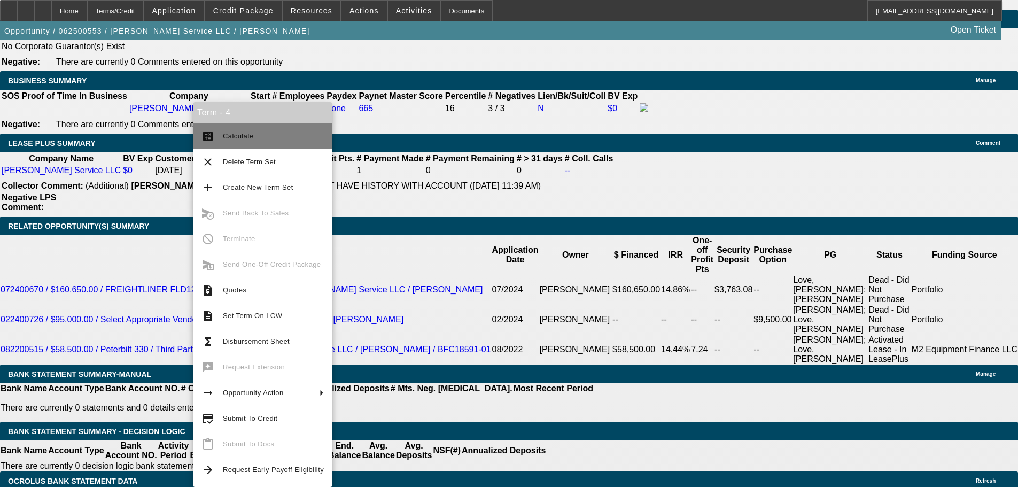
click at [251, 137] on span "Calculate" at bounding box center [238, 136] width 31 height 8
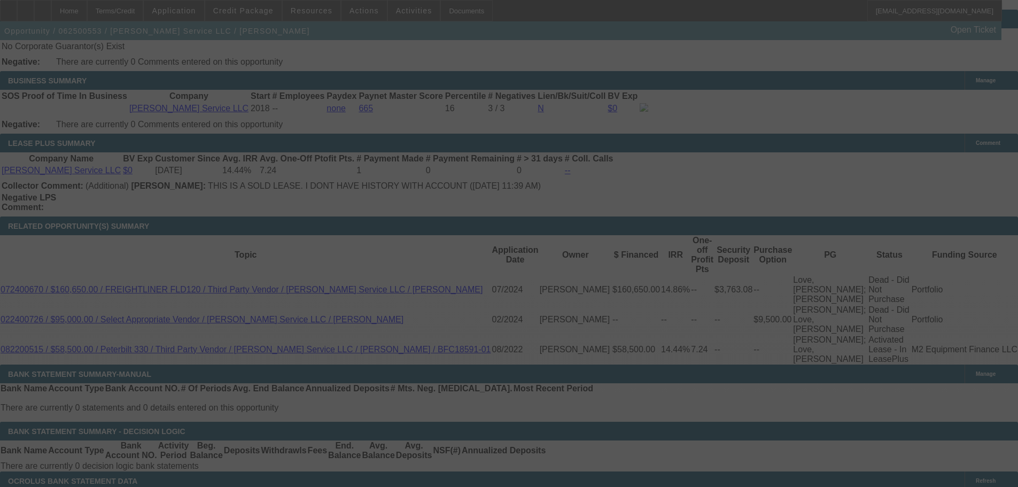
select select "0"
select select "3"
select select "0"
select select "6"
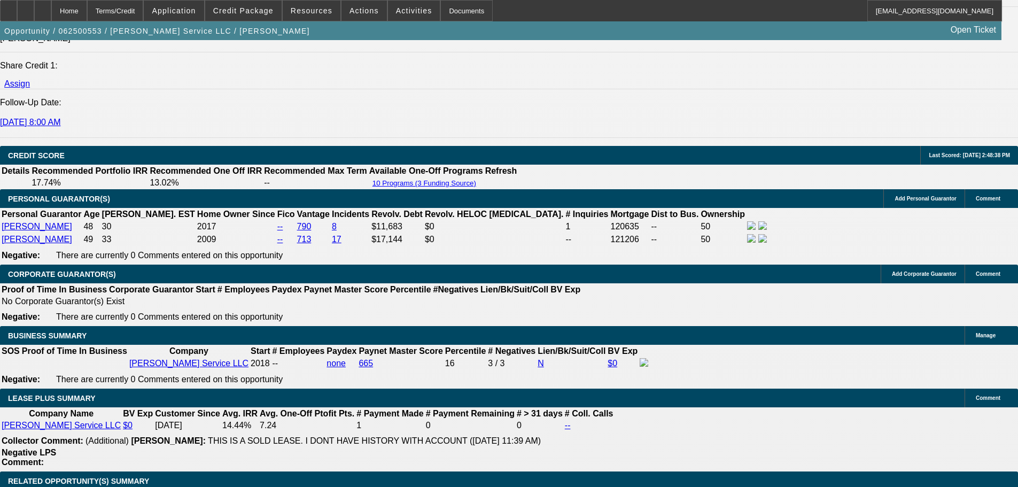
scroll to position [1764, 0]
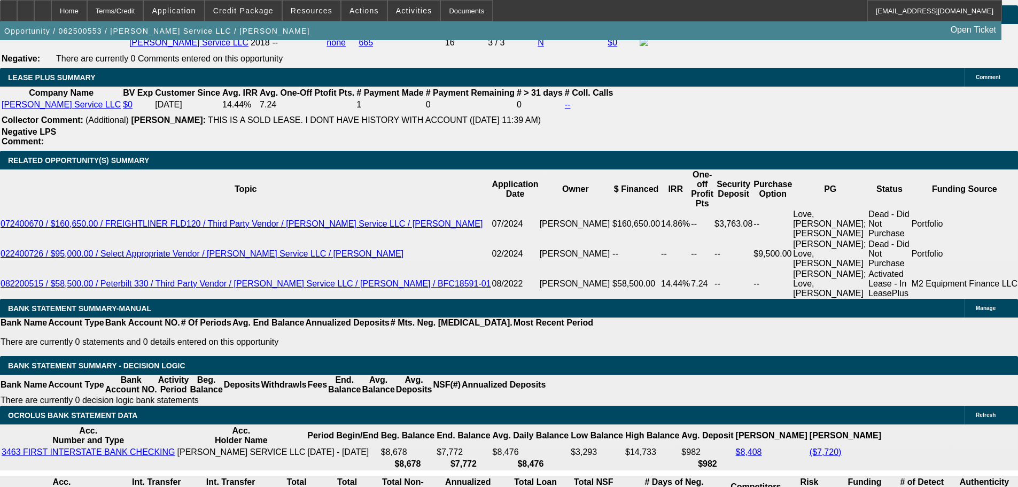
radio input "true"
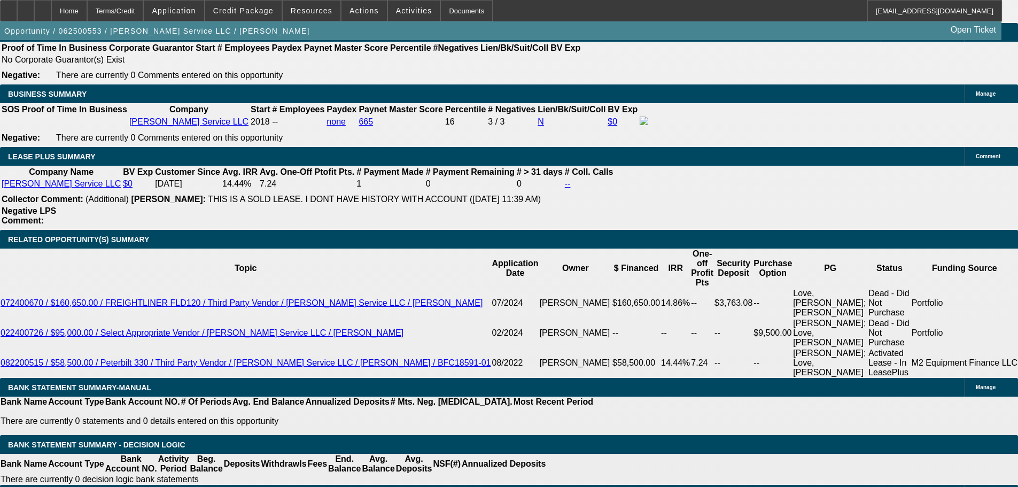
scroll to position [1657, 0]
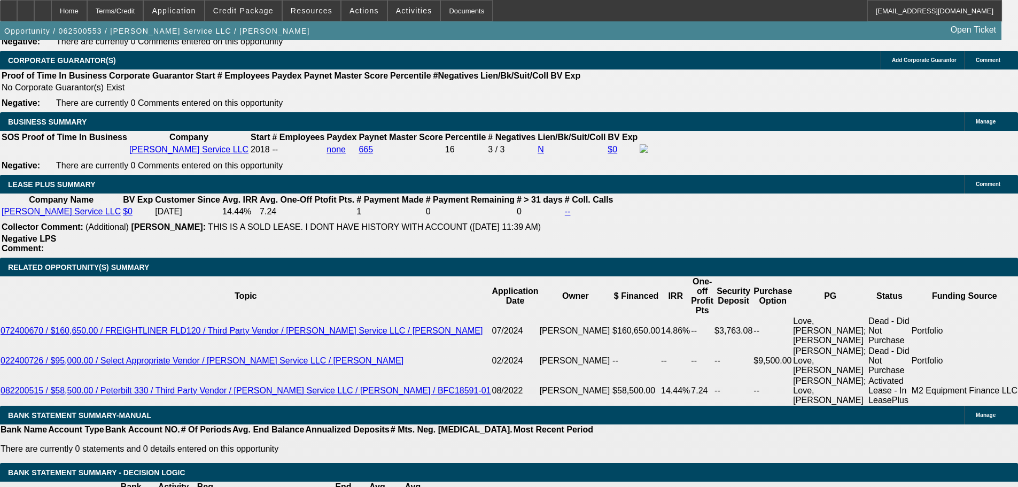
type textarea "tax at 5%, $4,900 on $98K, $7,900 on $158K// Wants to try and talk the seller d…"
radio input "true"
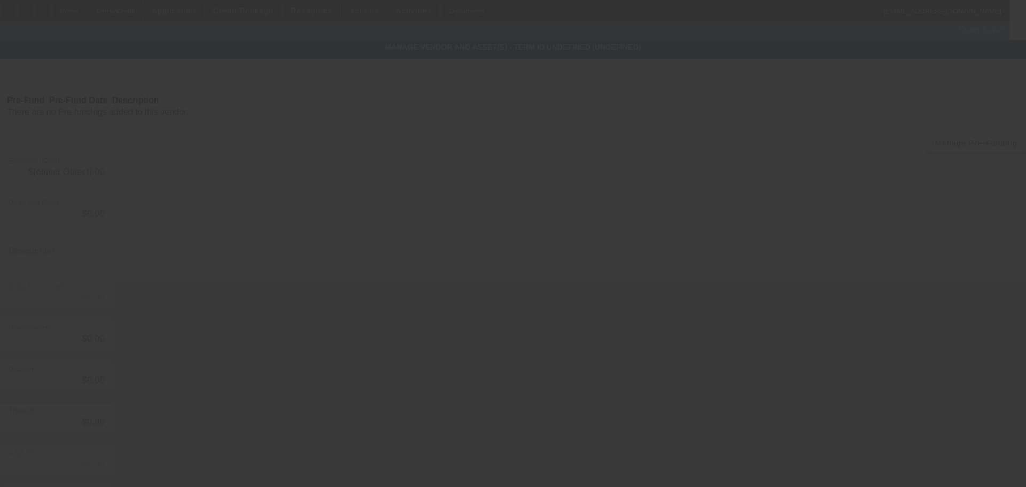
type input "$158,000.00"
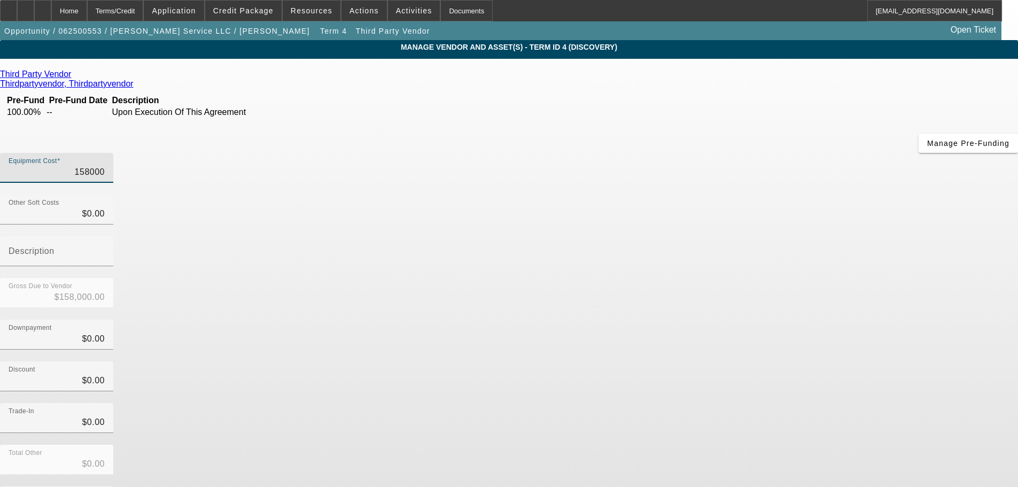
drag, startPoint x: 605, startPoint y: 88, endPoint x: 698, endPoint y: 92, distance: 93.1
click at [698, 153] on div "Equipment Cost 158000" at bounding box center [509, 174] width 1018 height 42
type input "2"
type input "$2.00"
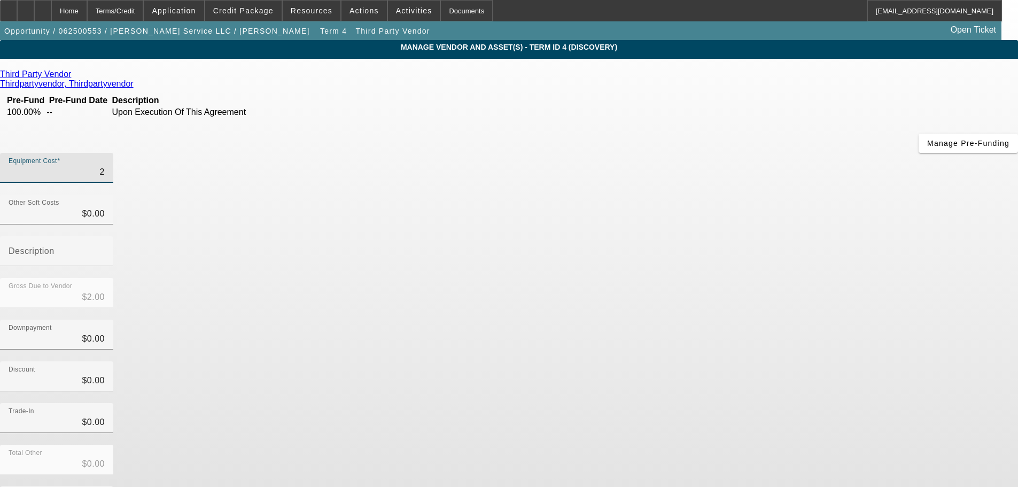
type input "25"
type input "$25.00"
type input "252"
type input "$252.00"
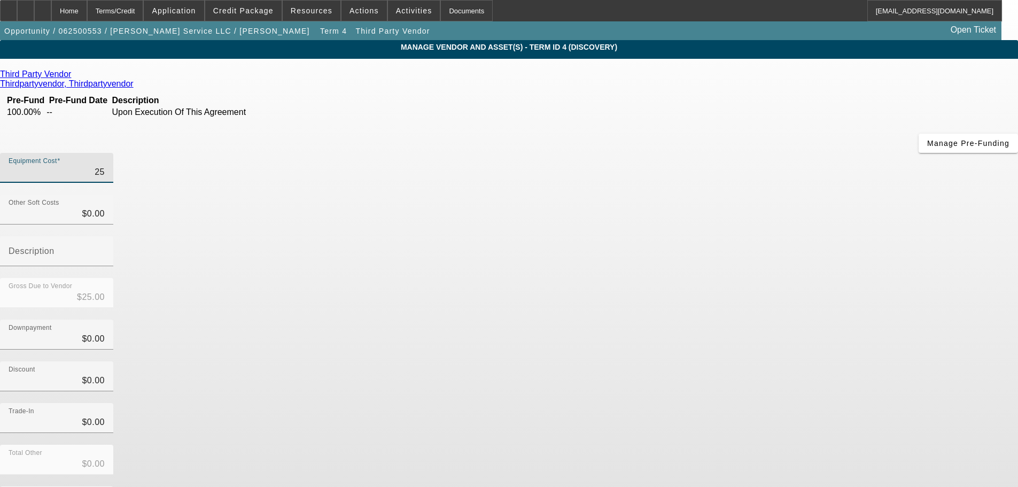
type input "$252.00"
type input "2520"
type input "$2,520.00"
type input "25200"
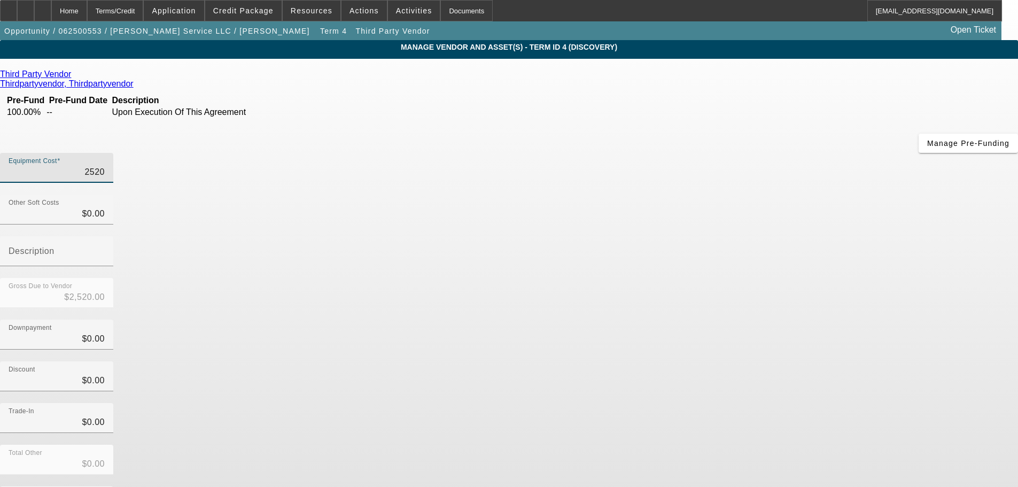
type input "$25,200.00"
type input "252000"
type input "$252,000.00"
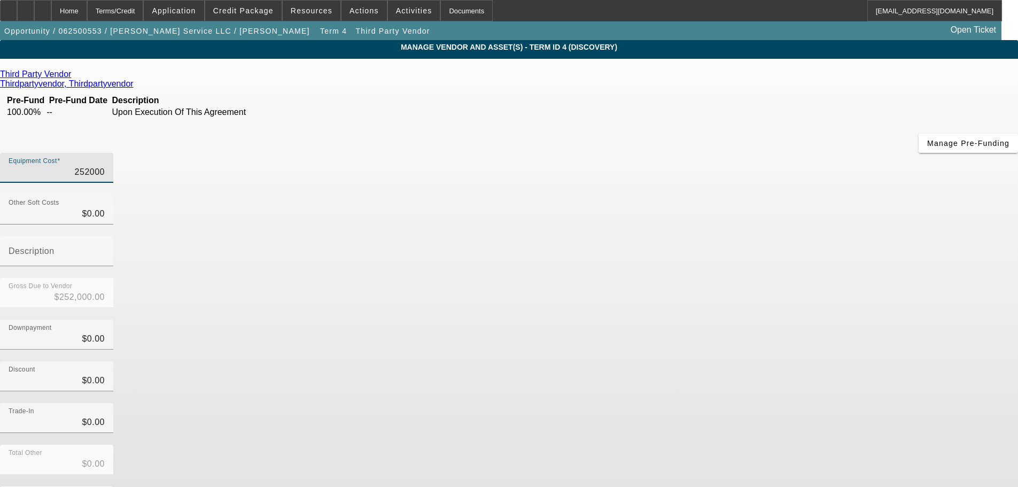
type input "$252,000.00"
click at [842, 305] on app-vendor-asset-manage "MANAGE VENDOR AND ASSET(S) - Term ID 4 (Discovery) Remove Vendor Third Party Ve…" at bounding box center [509, 327] width 1018 height 574
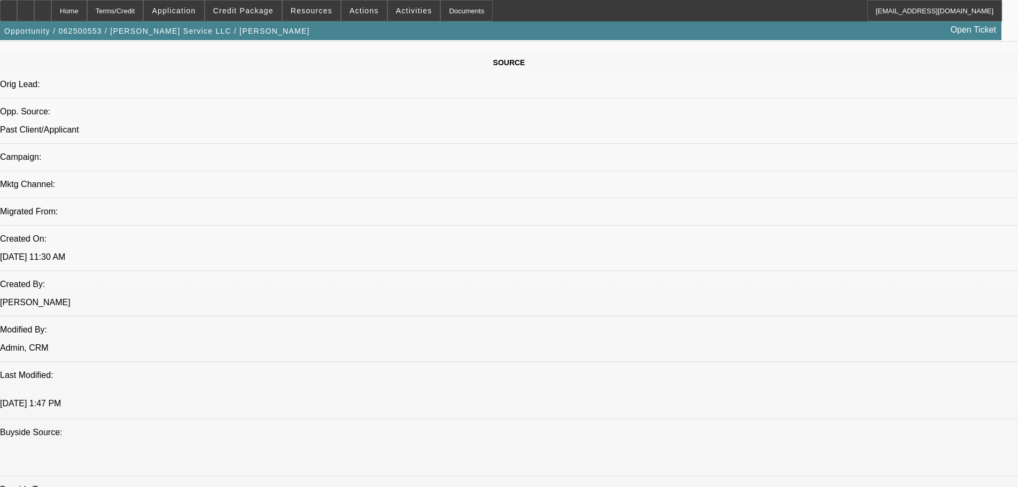
select select "0"
select select "3"
select select "0"
select select "6"
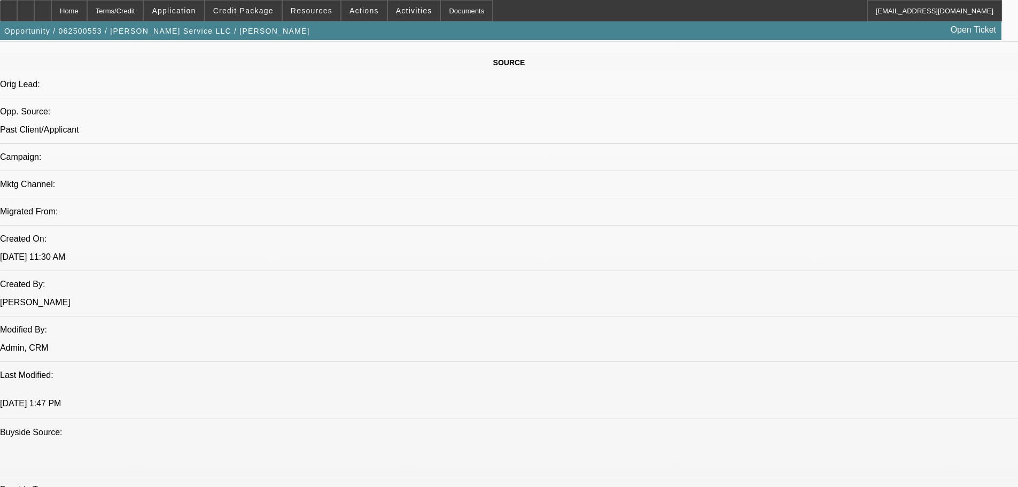
select select "0"
select select "3"
select select "0"
select select "6"
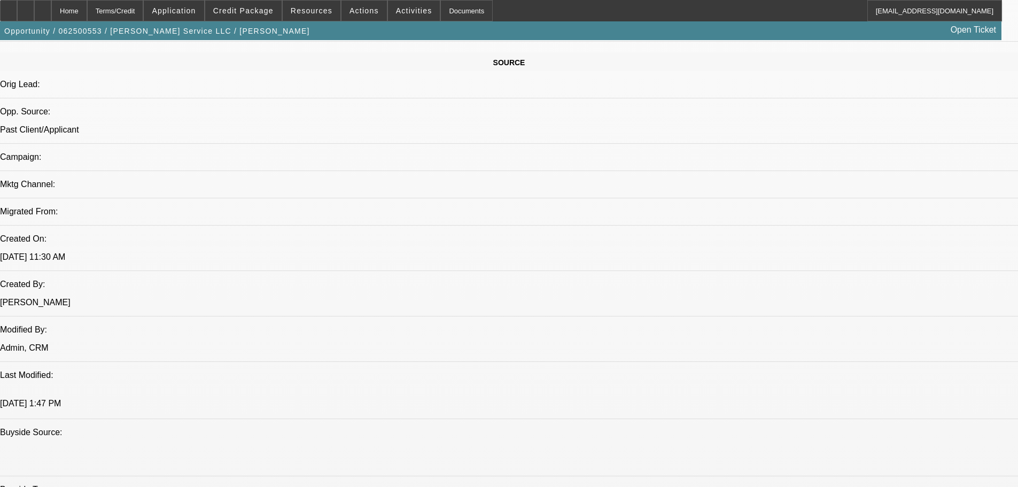
select select "0"
select select "6"
select select "0"
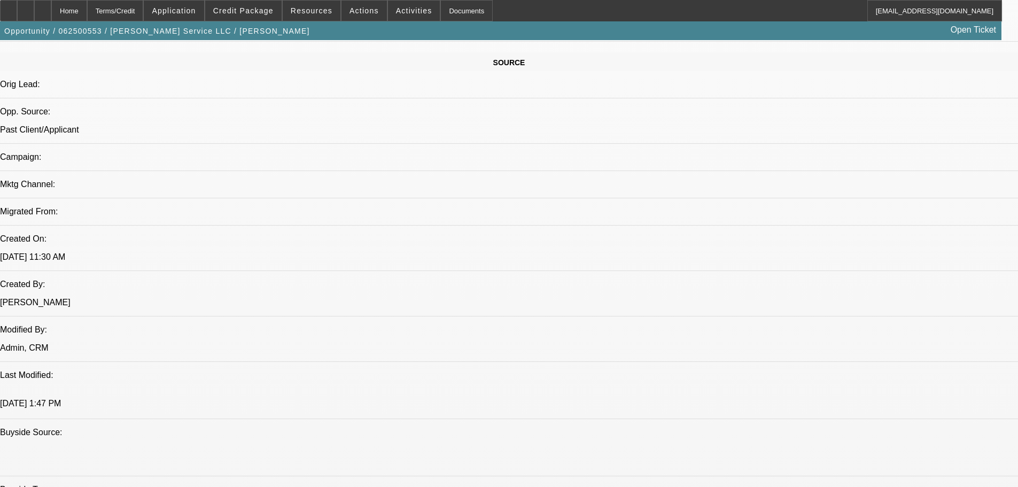
select select "0"
select select "6"
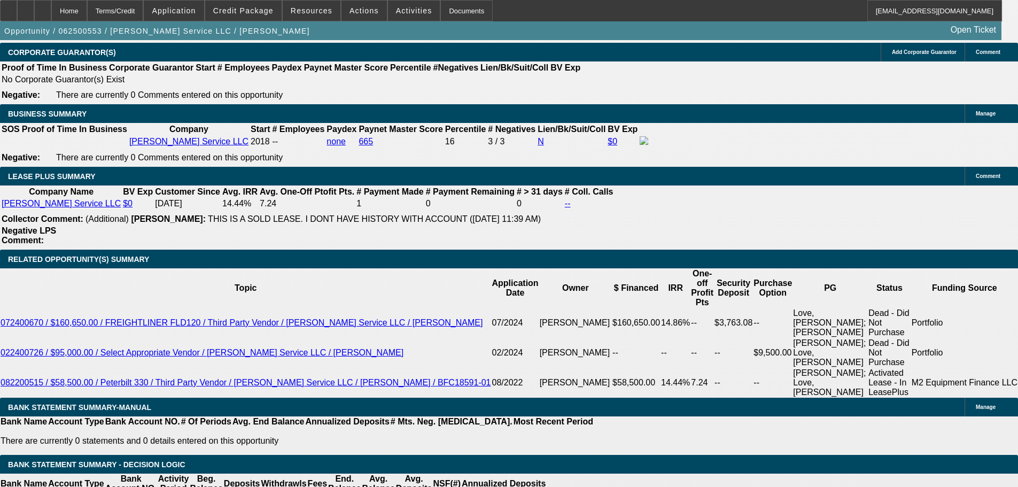
scroll to position [1722, 0]
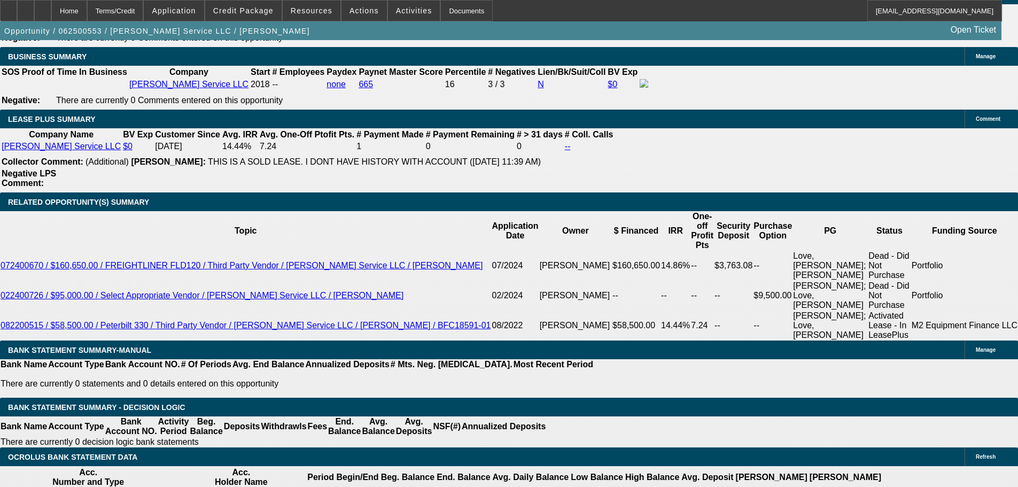
drag, startPoint x: 225, startPoint y: 296, endPoint x: 253, endPoint y: 296, distance: 28.3
type input "8"
type input "UNKNOWN"
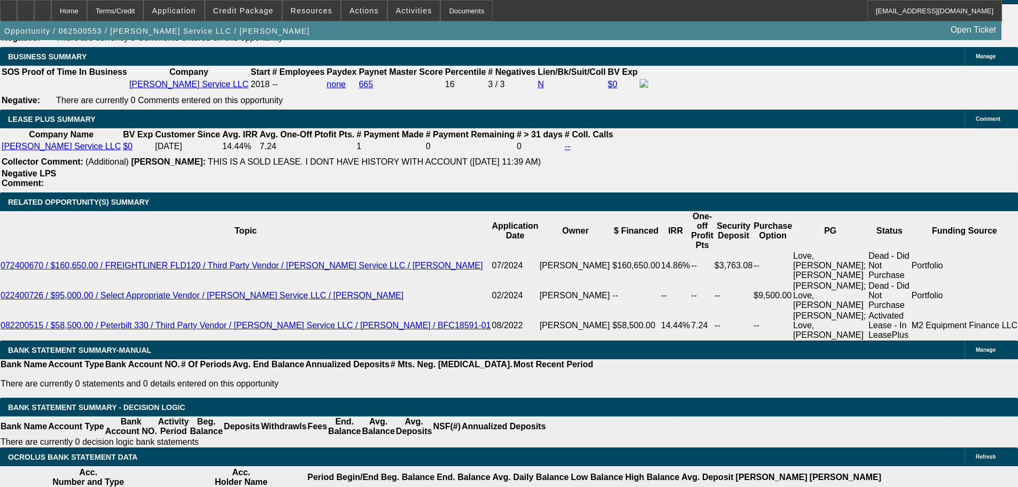
type input "$4,067.71"
type input "8"
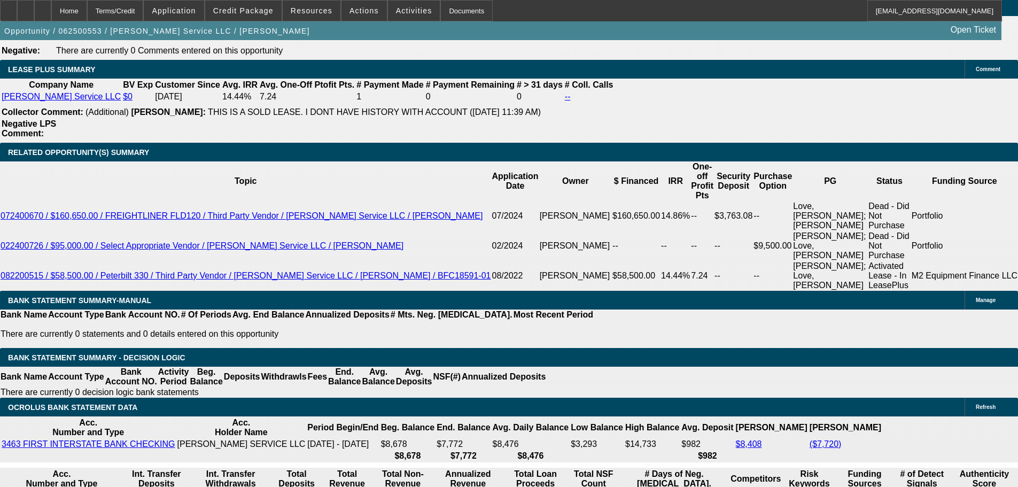
scroll to position [1669, 0]
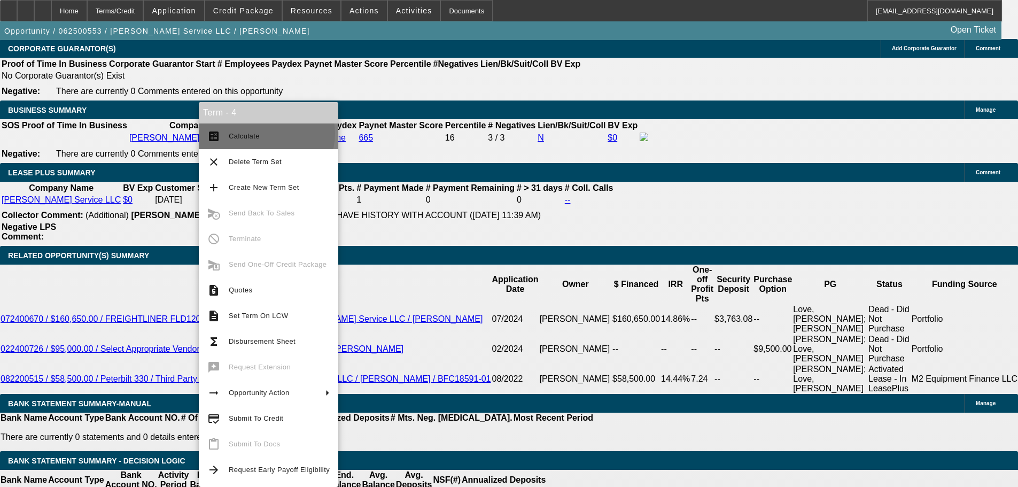
click at [266, 134] on span "Calculate" at bounding box center [279, 136] width 101 height 13
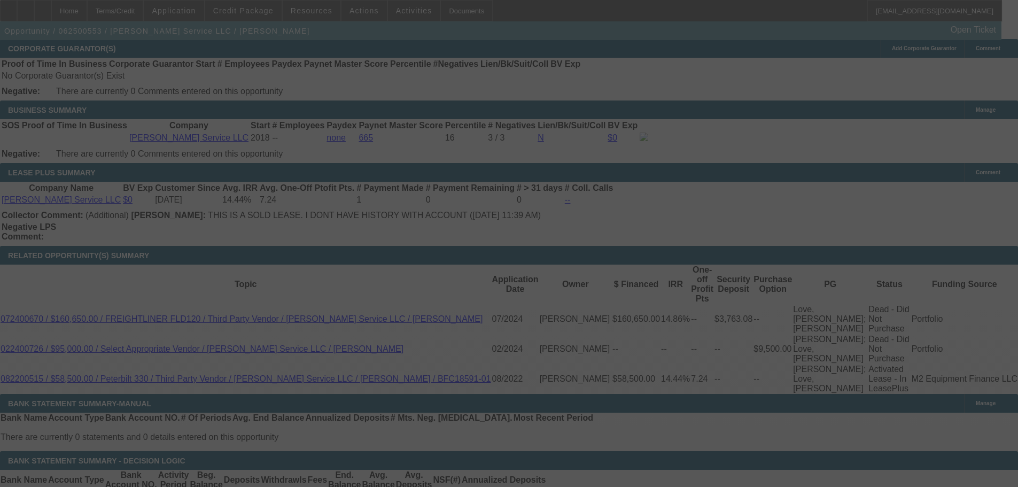
select select "0"
select select "3"
select select "0"
select select "6"
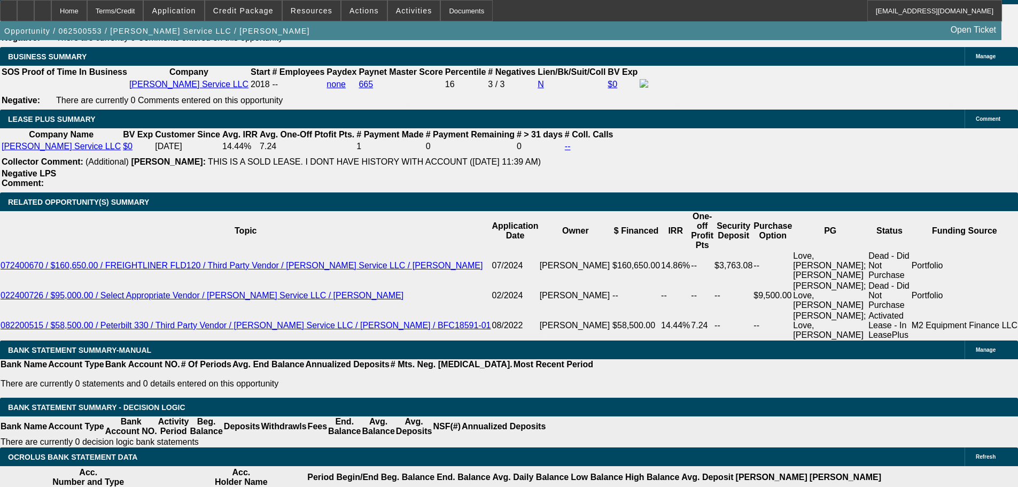
scroll to position [1776, 0]
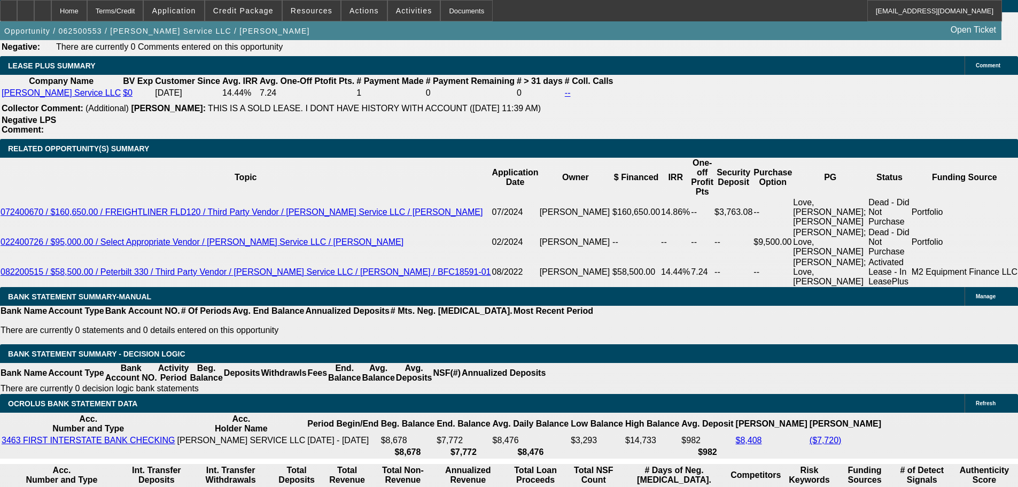
drag, startPoint x: 229, startPoint y: 242, endPoint x: 257, endPoint y: 241, distance: 27.3
type input "9"
type input "UNKNOWN"
type input "$4,181.92"
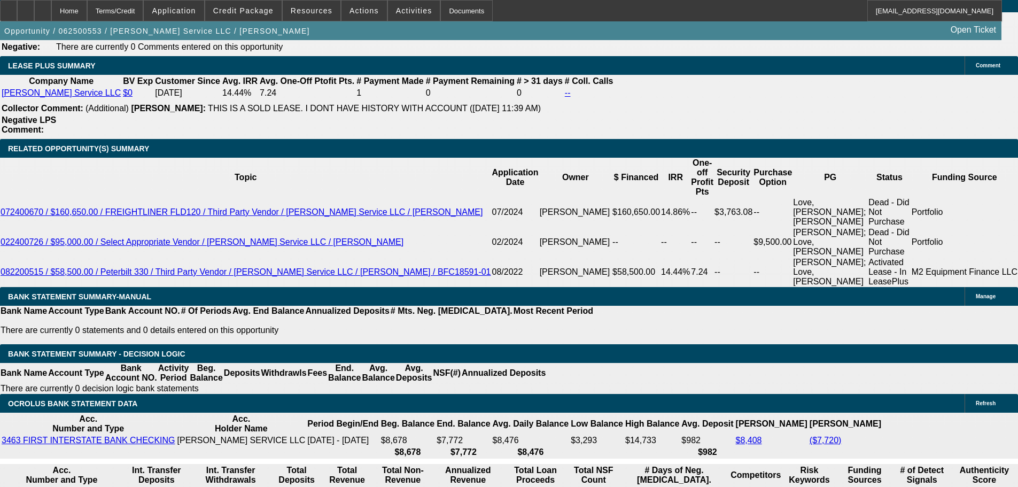
type input "9.5"
type input "$4,239.73"
type input "9.5"
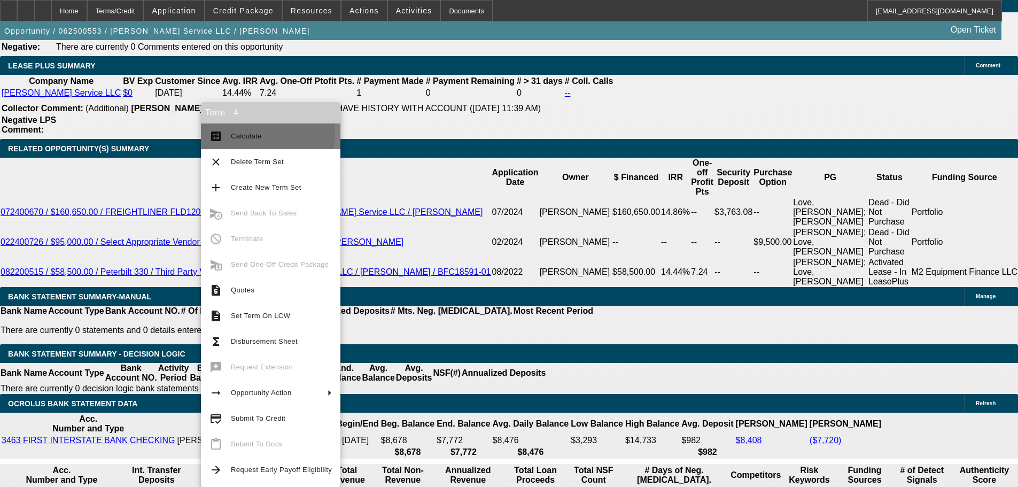
click at [252, 134] on span "Calculate" at bounding box center [246, 136] width 31 height 8
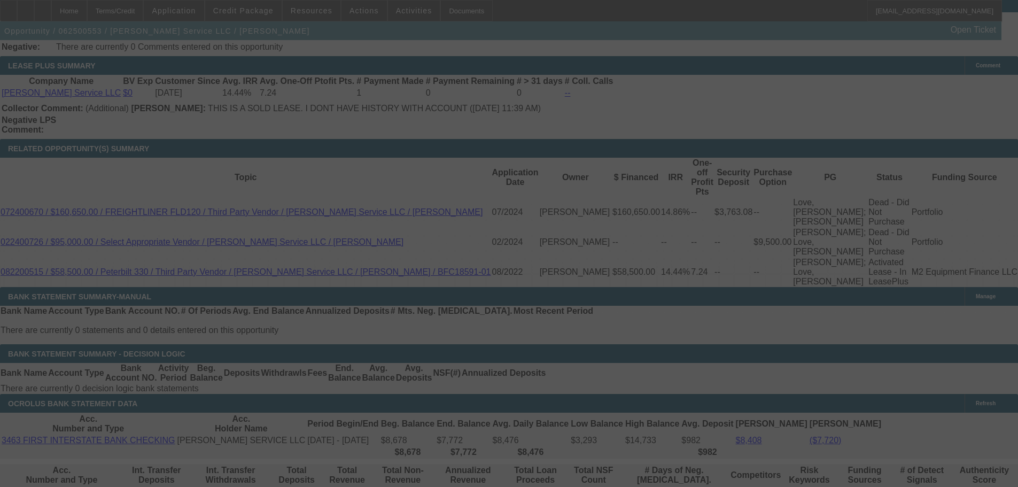
select select "0"
select select "3"
select select "0"
select select "6"
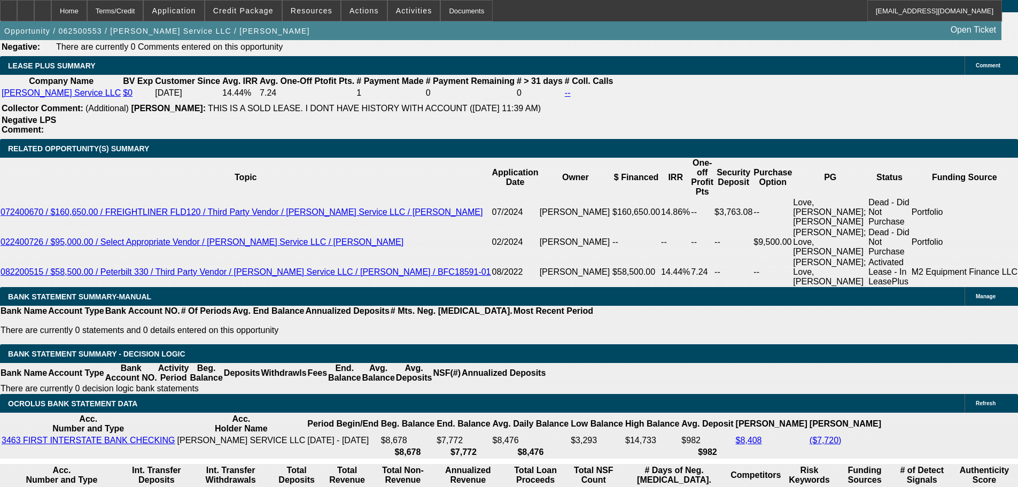
drag, startPoint x: 231, startPoint y: 245, endPoint x: 266, endPoint y: 246, distance: 34.2
type input "1"
type input "UNKNOWN"
type input "11"
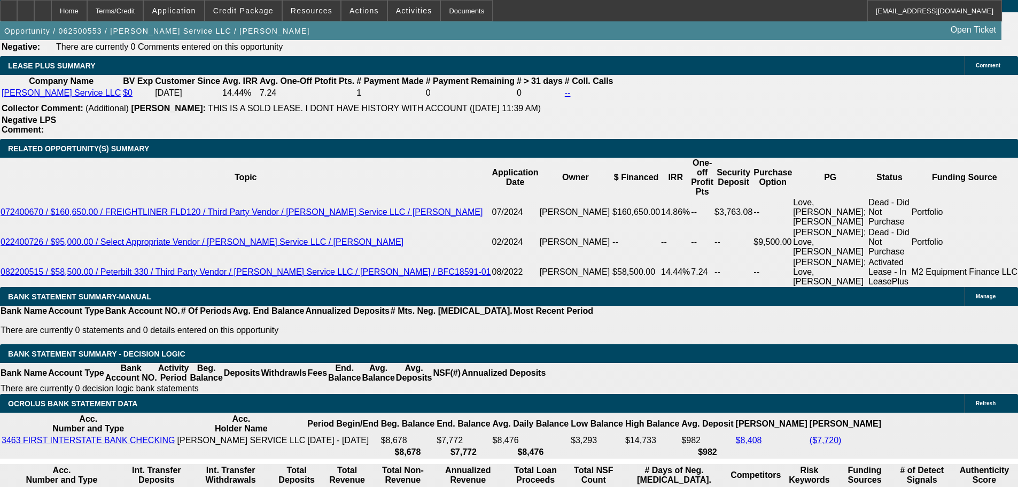
type input "$4,415.91"
type input "11.5"
type input "$4,475.55"
type input "11.5"
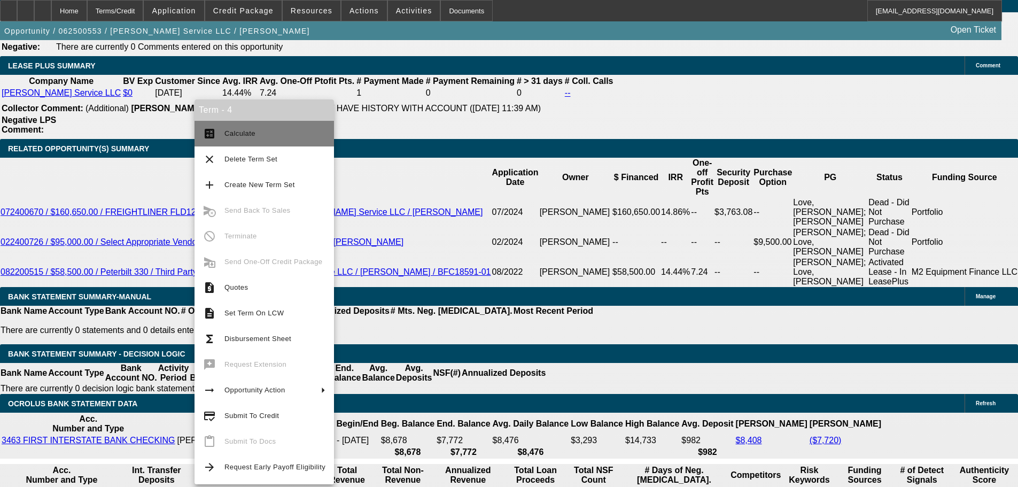
click at [235, 129] on span "Calculate" at bounding box center [240, 133] width 31 height 8
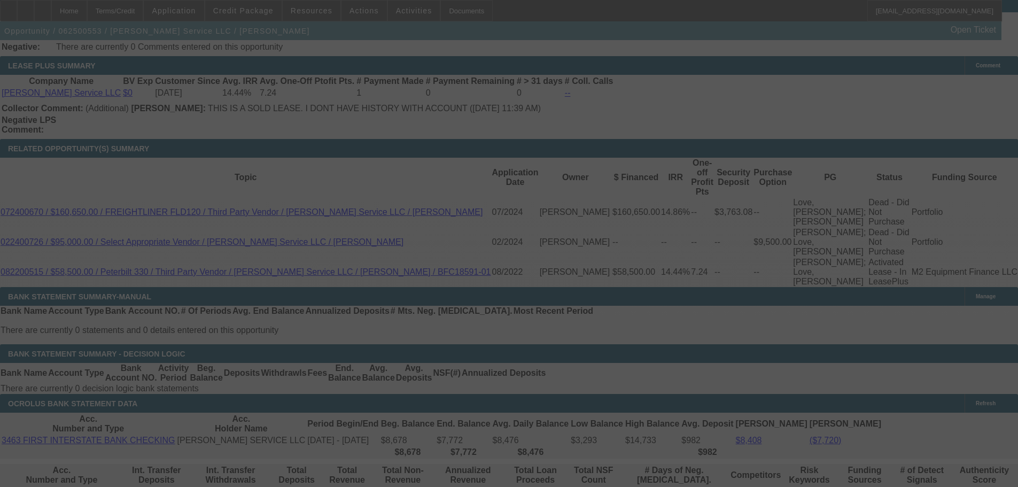
select select "0"
select select "3"
select select "0"
select select "6"
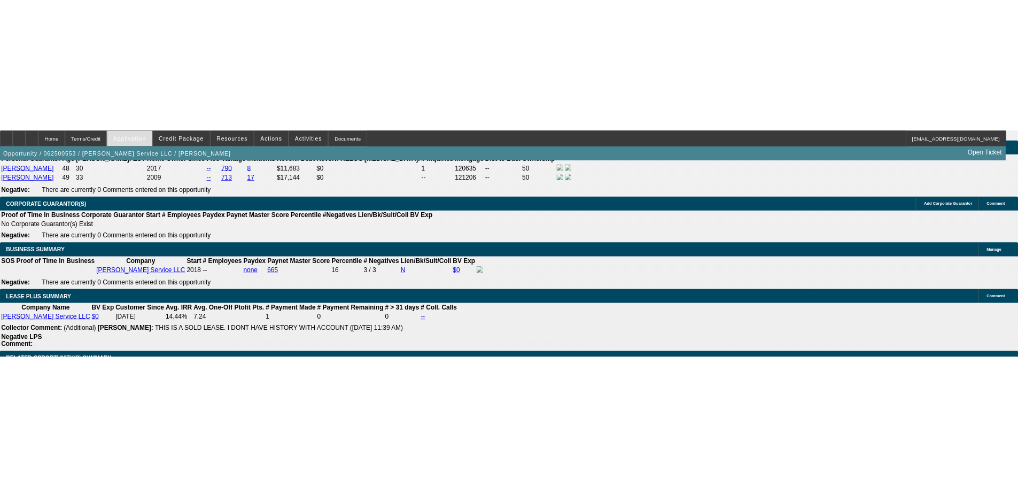
scroll to position [1669, 0]
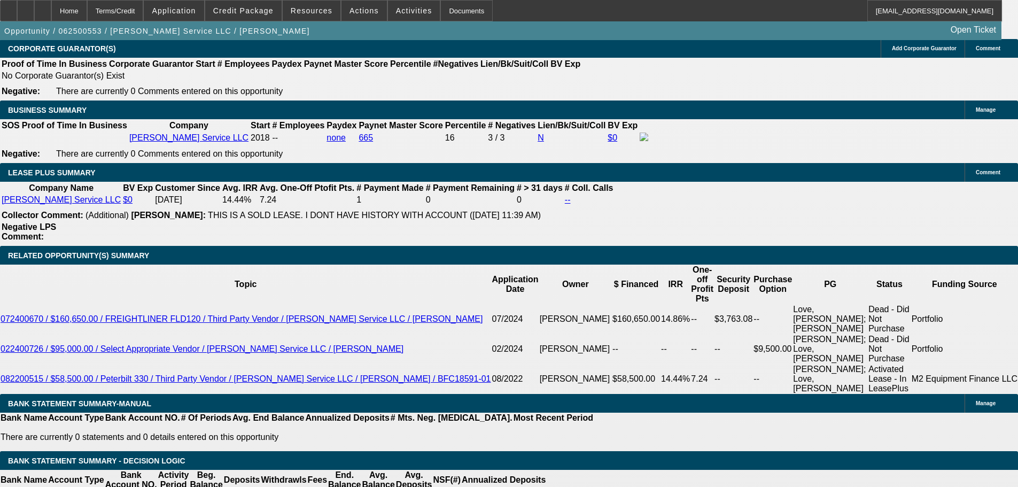
radio input "true"
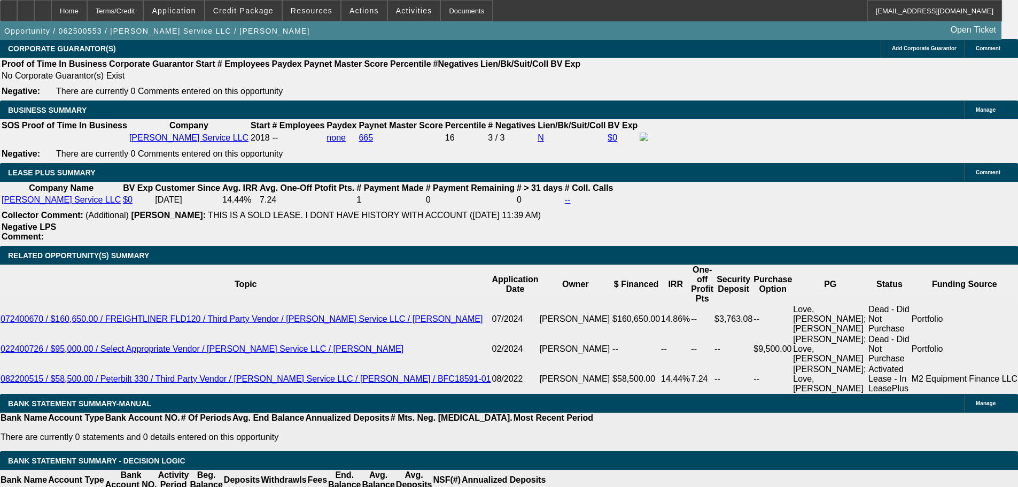
paste textarea "https://www.facebook.com/marketplace/item/1639154796741503/?rdid=d6UgvyDnu8fggE…"
type textarea "Might like this one for $158K, but wants to see if the guy would drop price too…"
radio input "true"
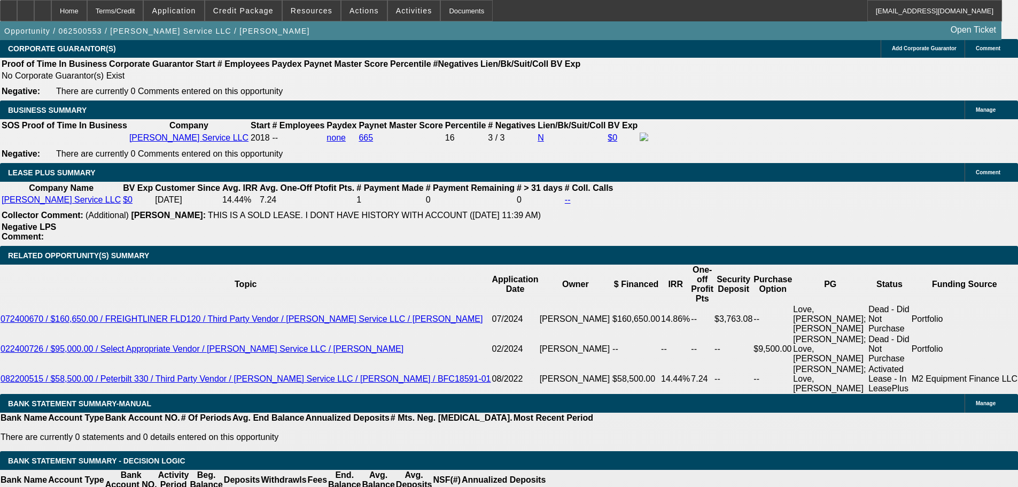
scroll to position [0, 0]
drag, startPoint x: 818, startPoint y: 174, endPoint x: 796, endPoint y: 202, distance: 35.8
radio input "true"
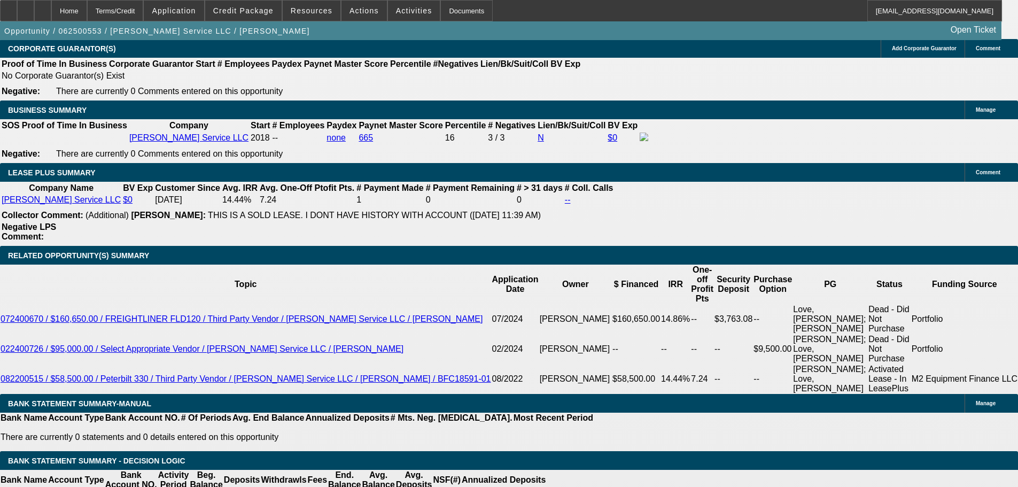
paste textarea "https://www.facebook.com/marketplace/item/1113940006690850/?rdid=7z3HhA0DSFh5VQ…"
type textarea "1995 [URL][DOMAIN_NAME][DOMAIN_NAME]"
radio input "true"
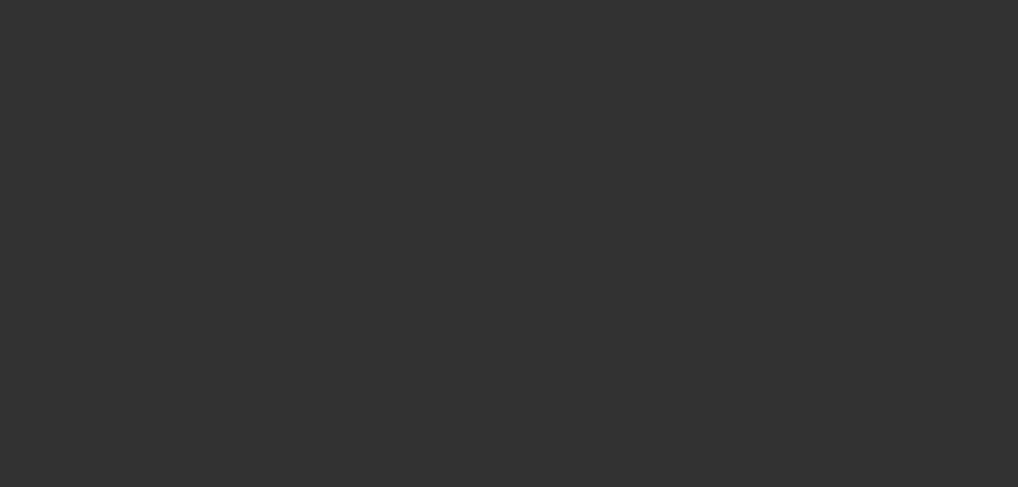
scroll to position [0, 0]
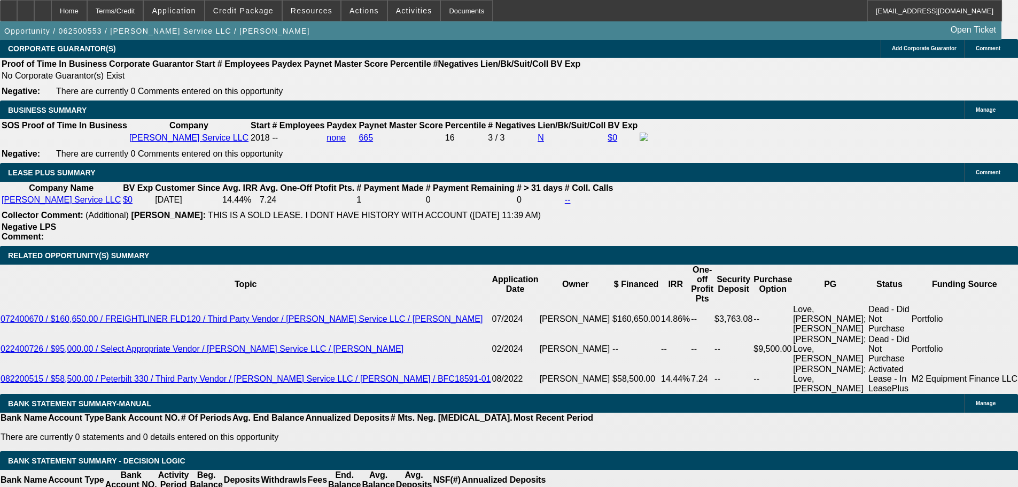
drag, startPoint x: 740, startPoint y: 50, endPoint x: 729, endPoint y: 50, distance: 11.2
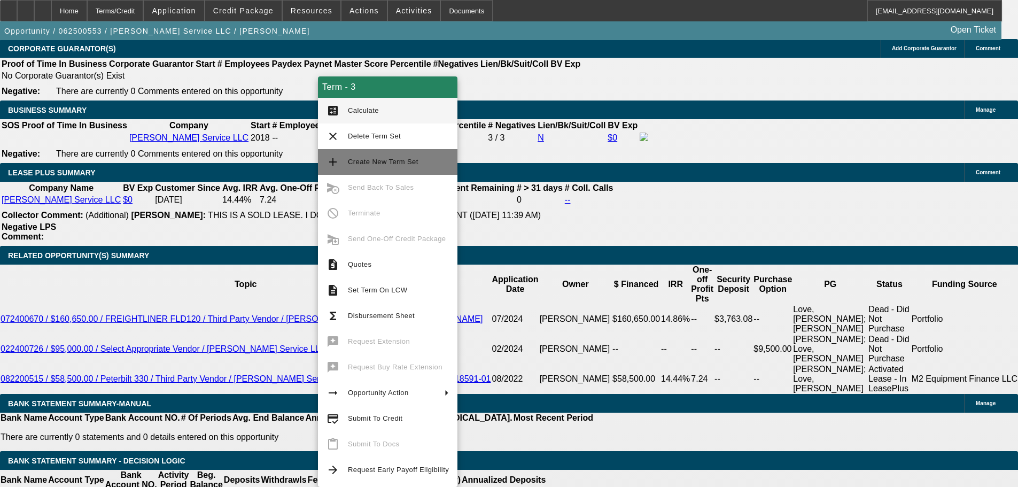
click at [387, 158] on span "Create New Term Set" at bounding box center [383, 162] width 71 height 8
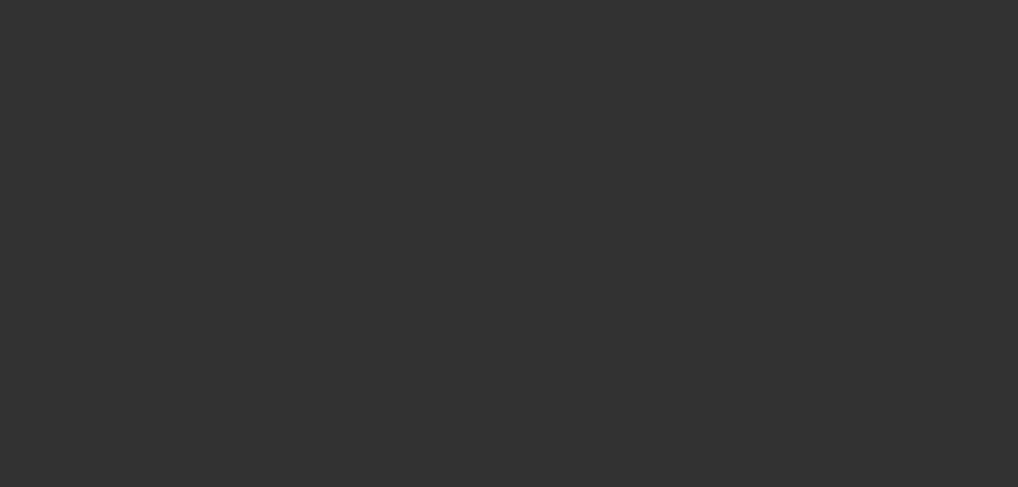
select select "0"
select select "2"
select select "0.1"
select select "4"
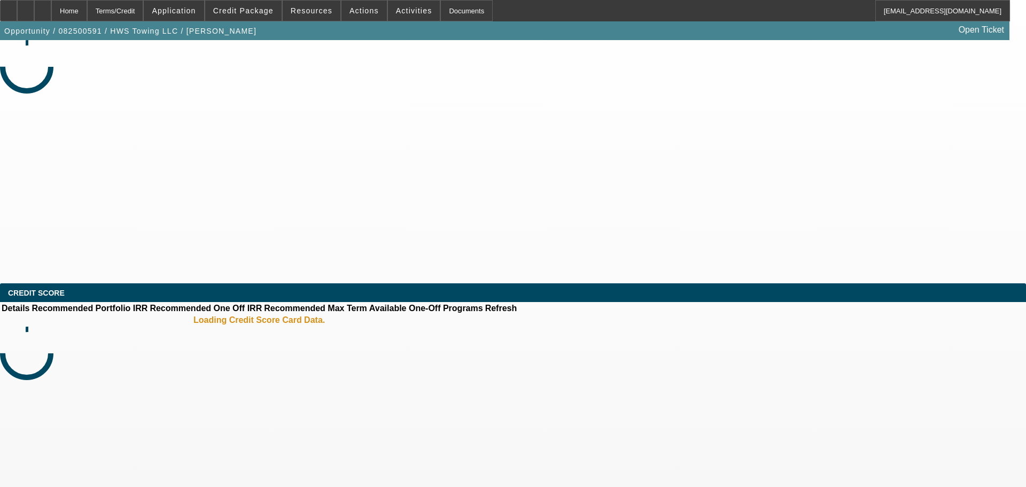
select select "0"
select select "2"
select select "0.1"
select select "4"
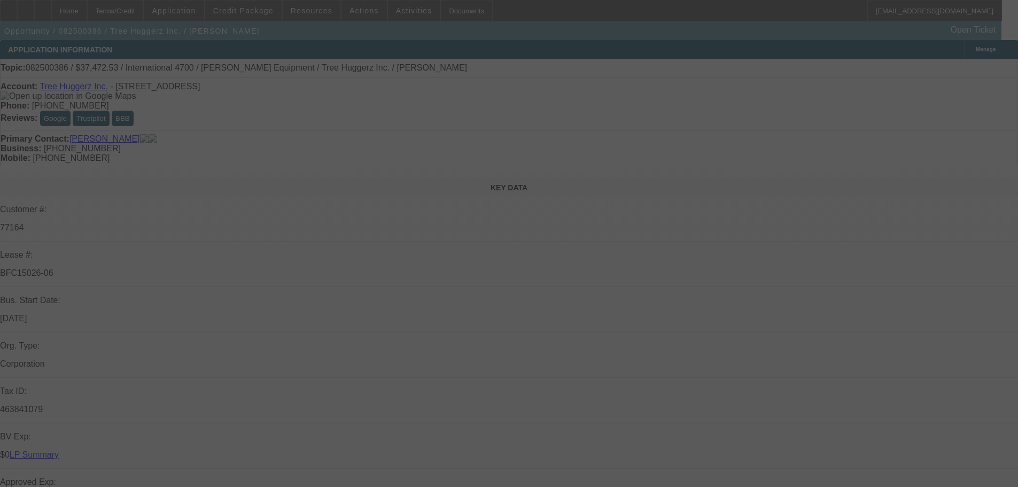
select select "0"
select select "6"
select select "0"
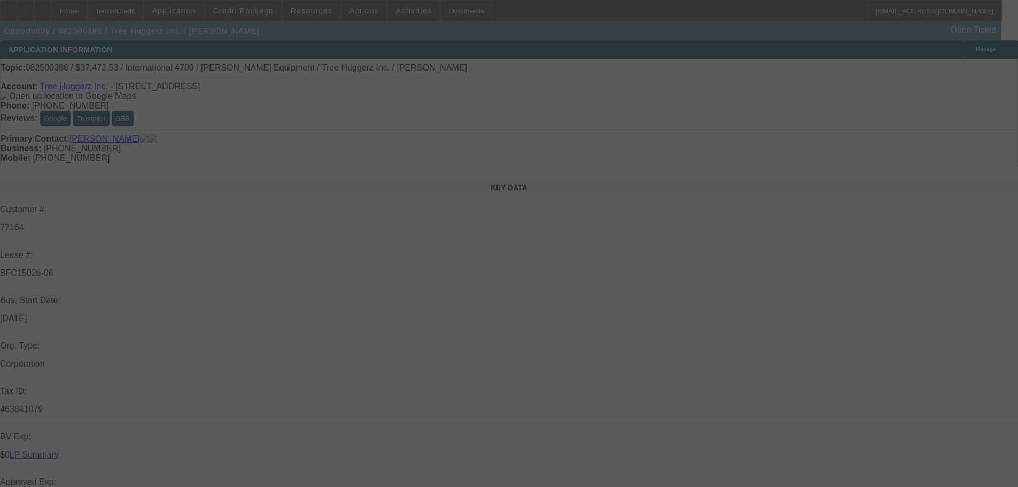
select select "0"
select select "6"
select select "0"
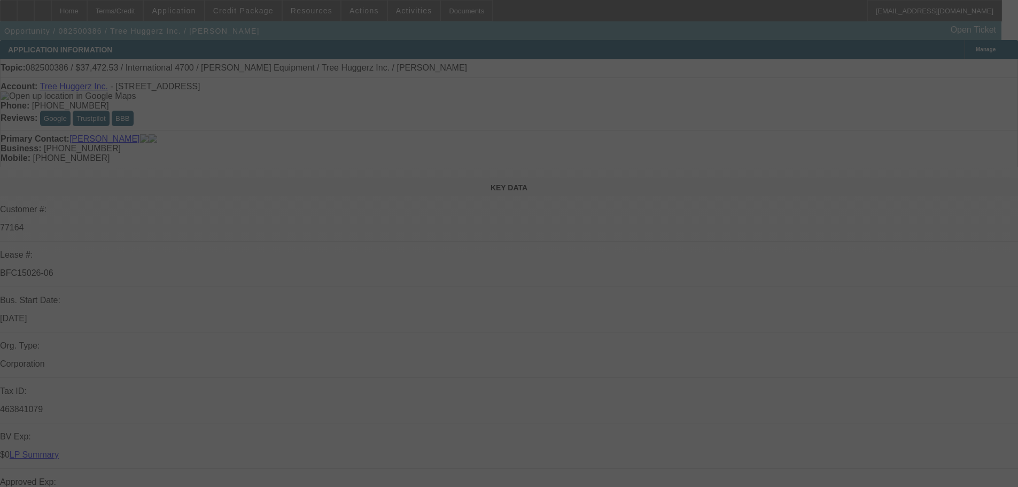
select select "0"
select select "6"
select select "0"
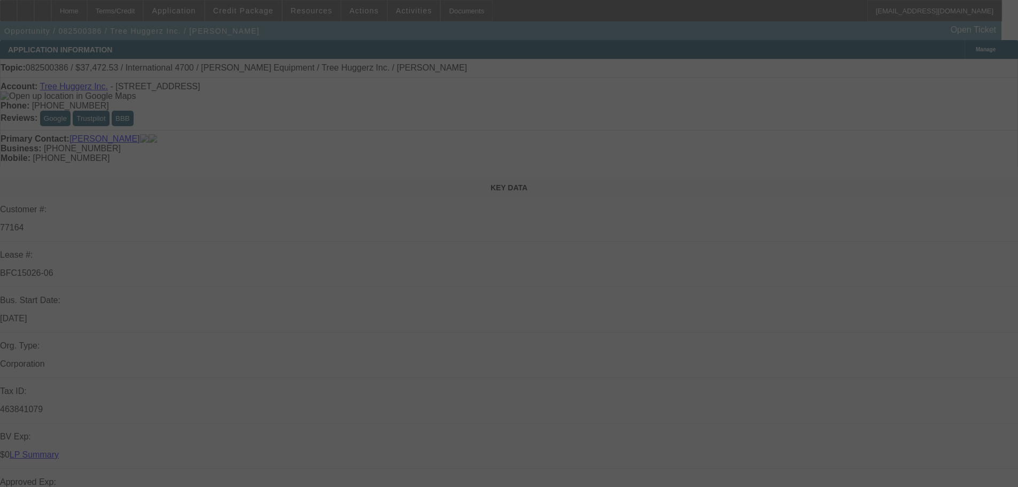
select select "6"
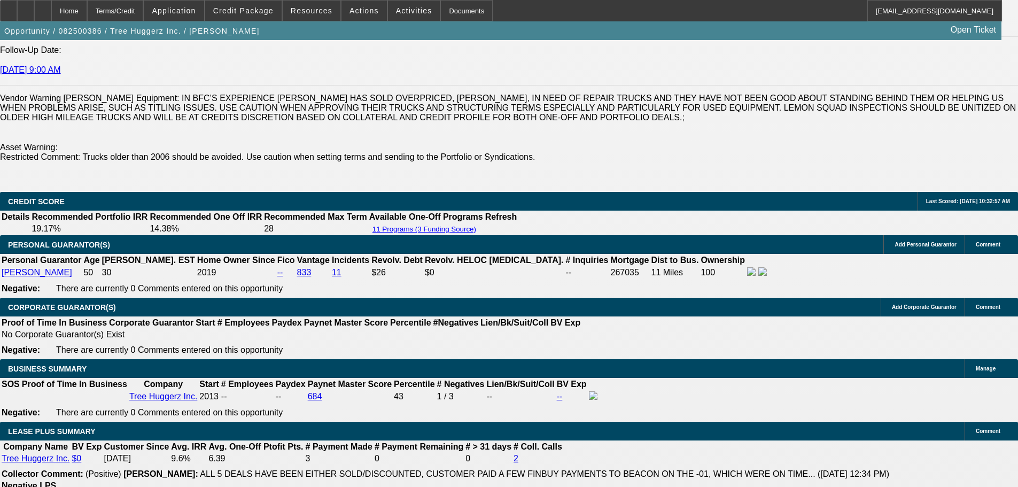
scroll to position [1924, 0]
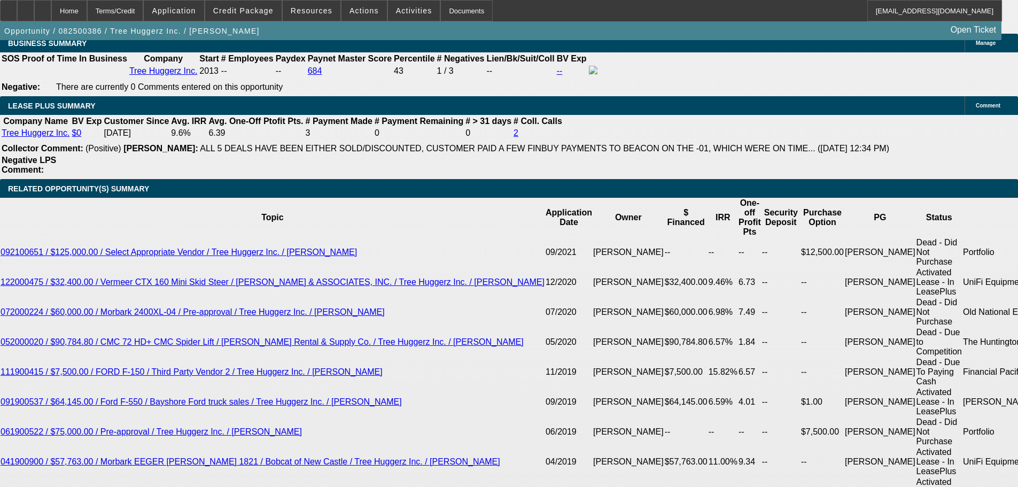
scroll to position [1817, 0]
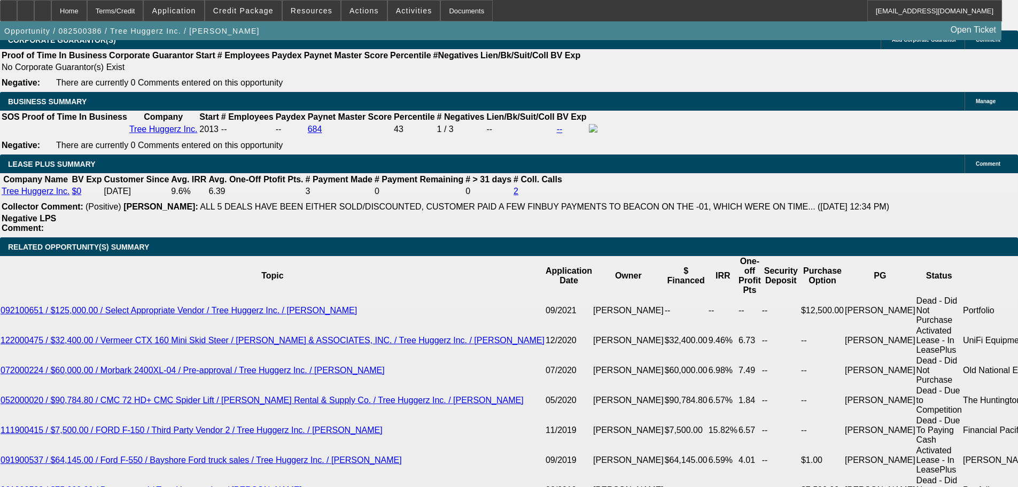
click at [9, 7] on icon at bounding box center [9, 7] width 0 height 0
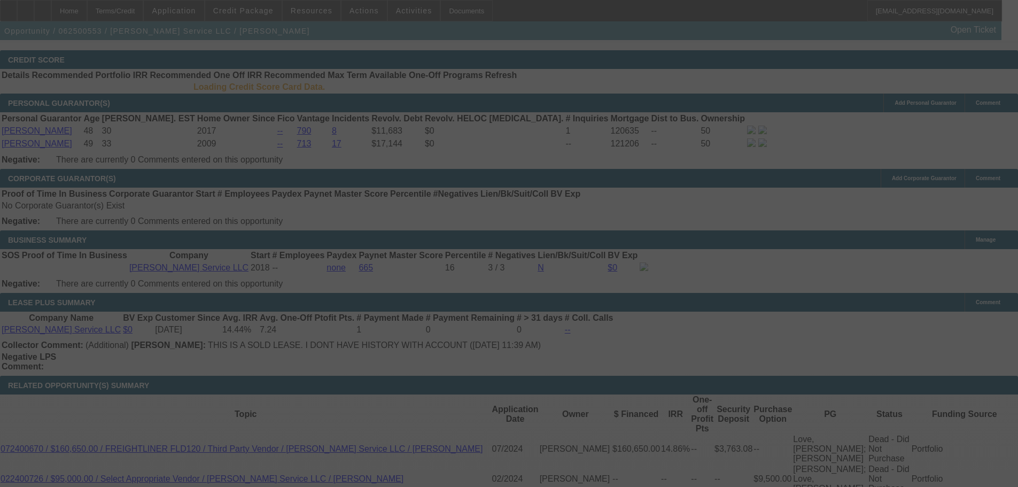
scroll to position [1570, 0]
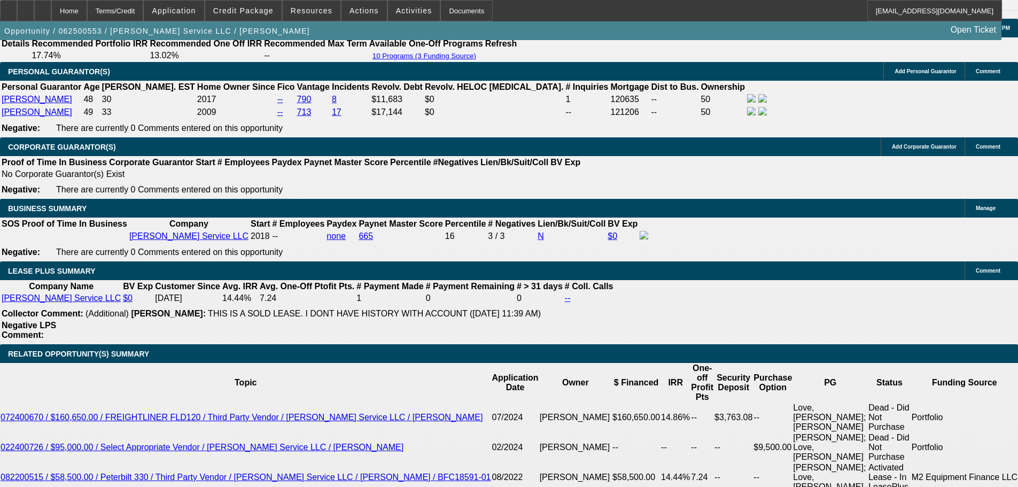
select select "0"
select select "3"
select select "0"
select select "6"
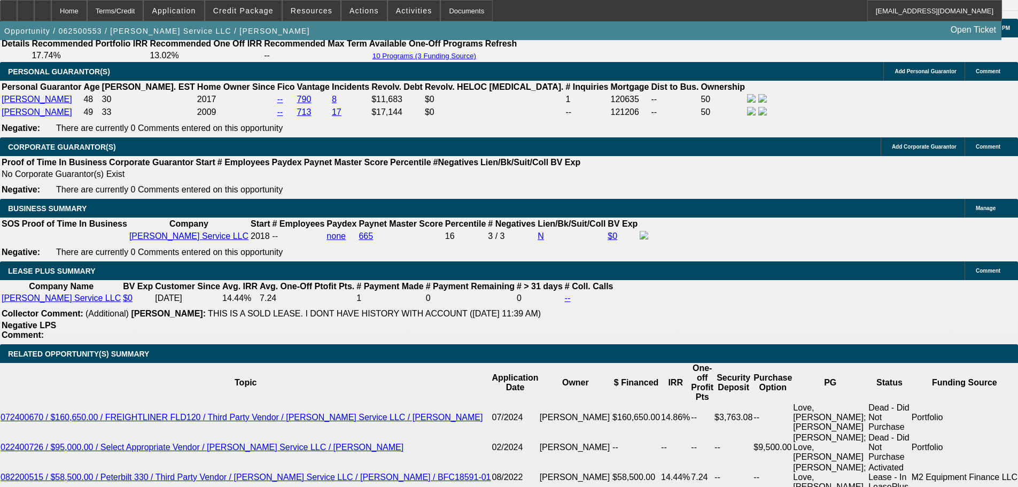
select select "0"
select select "3"
select select "0"
select select "6"
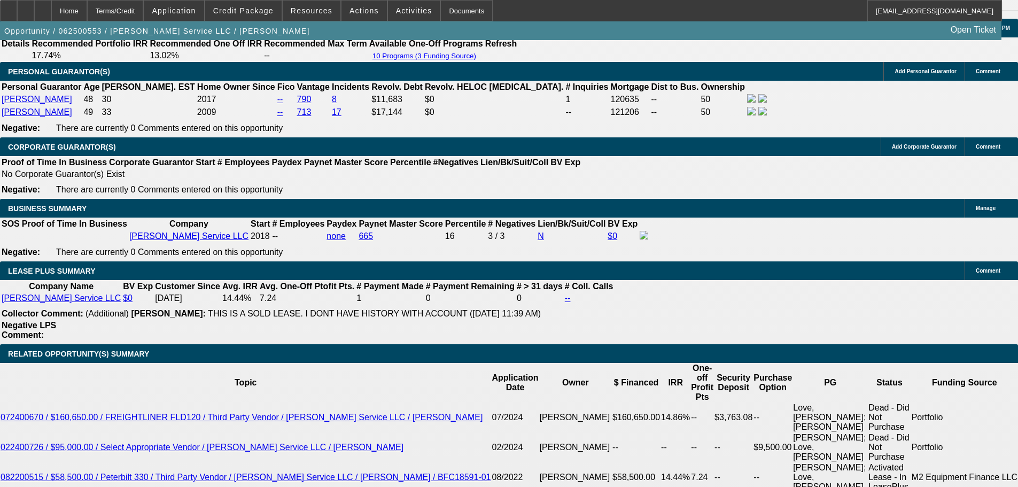
select select "0"
select select "3"
select select "0"
select select "6"
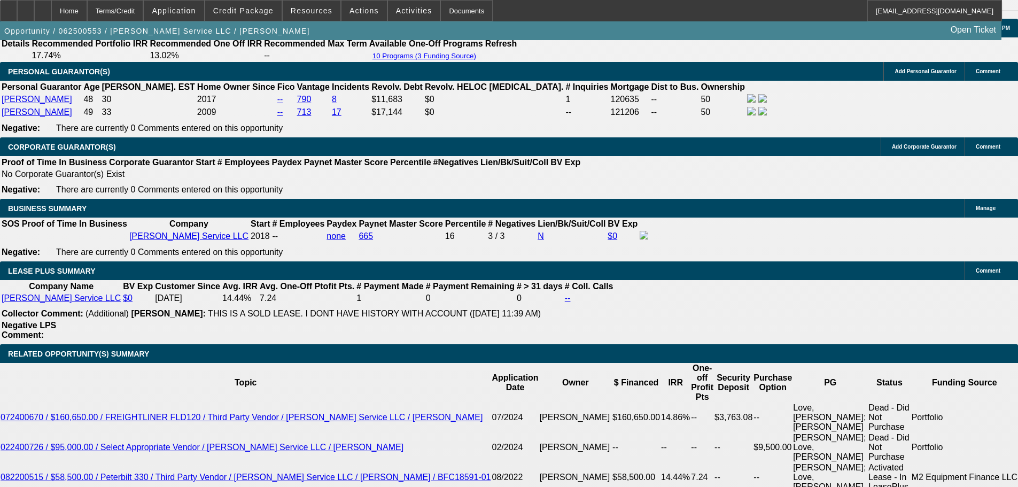
select select "0"
select select "6"
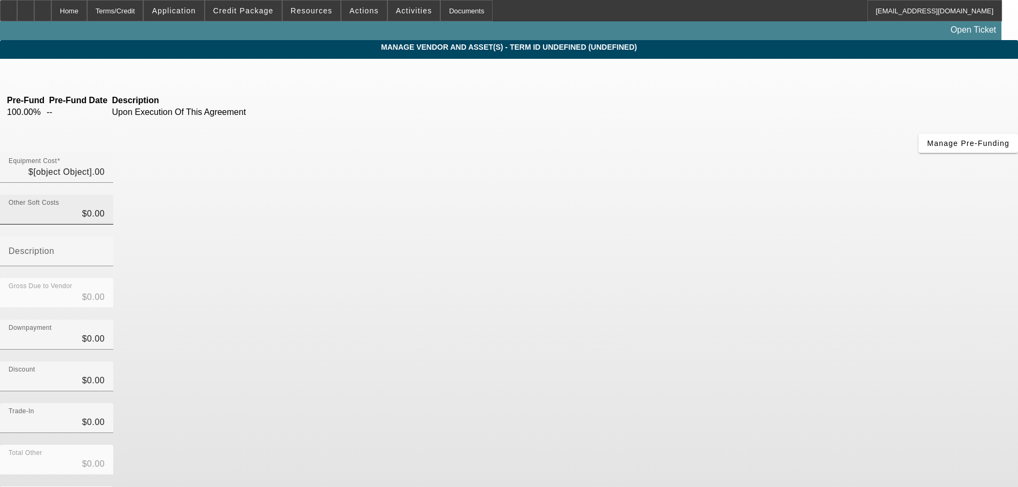
type input "$98,000.00"
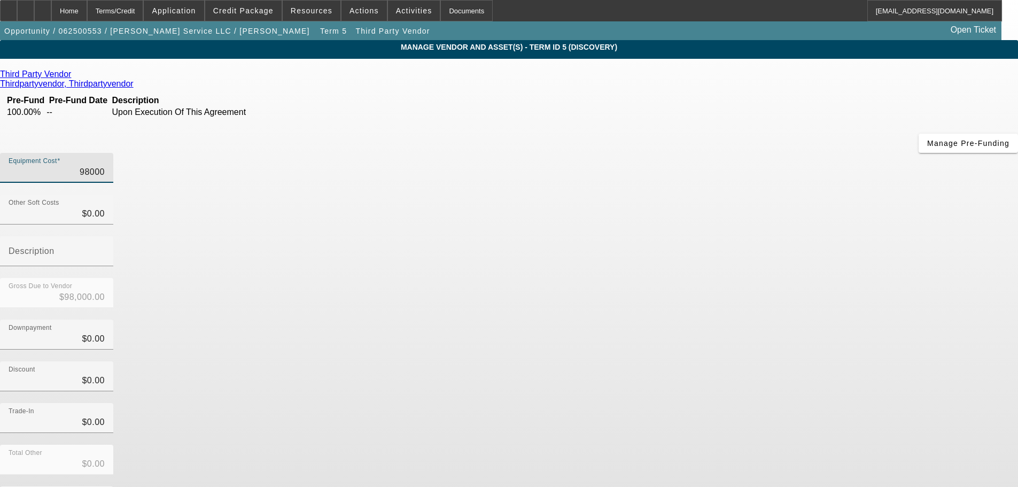
drag, startPoint x: 610, startPoint y: 91, endPoint x: 689, endPoint y: 102, distance: 79.3
click at [689, 153] on div "Equipment Cost 98000" at bounding box center [509, 174] width 1018 height 42
type input "1"
type input "$1.00"
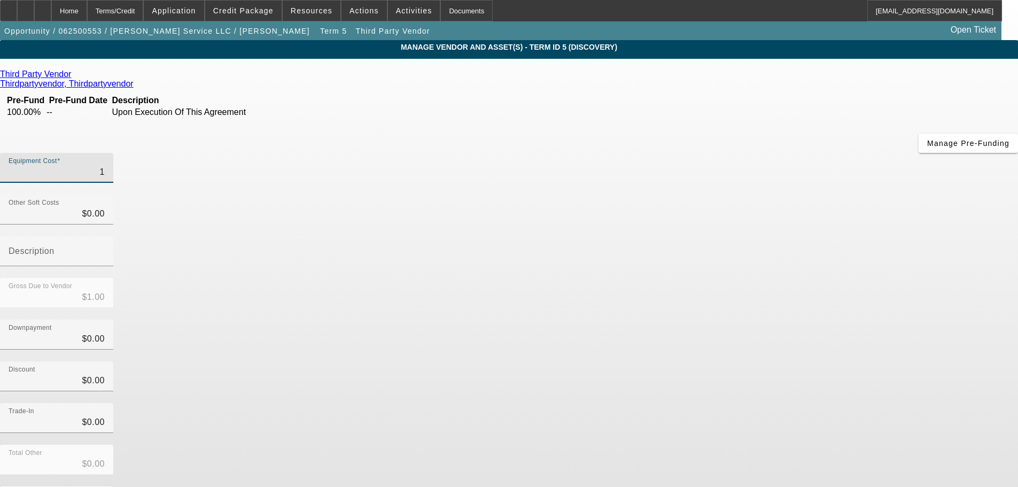
type input "15"
type input "$15.00"
type input "158"
type input "$158.00"
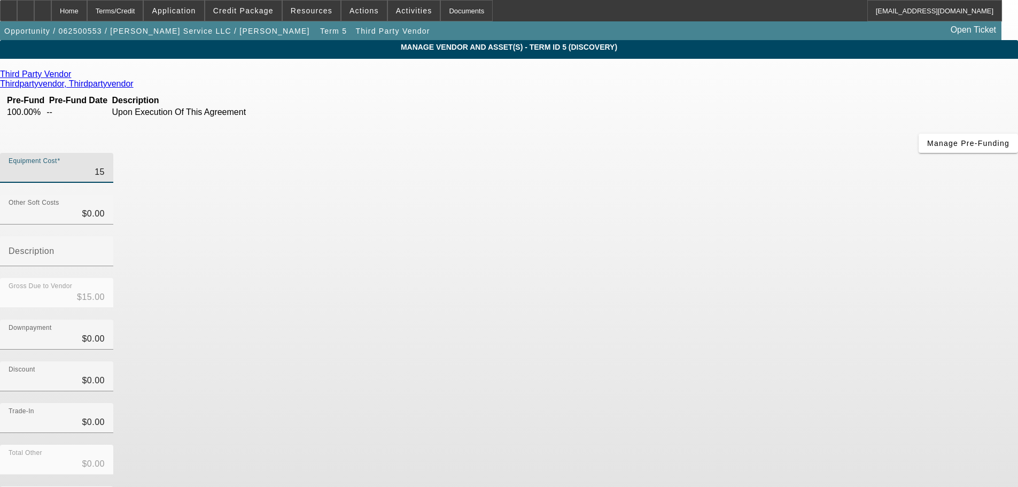
type input "$158.00"
type input "1580"
type input "$1,580.00"
type input "15800"
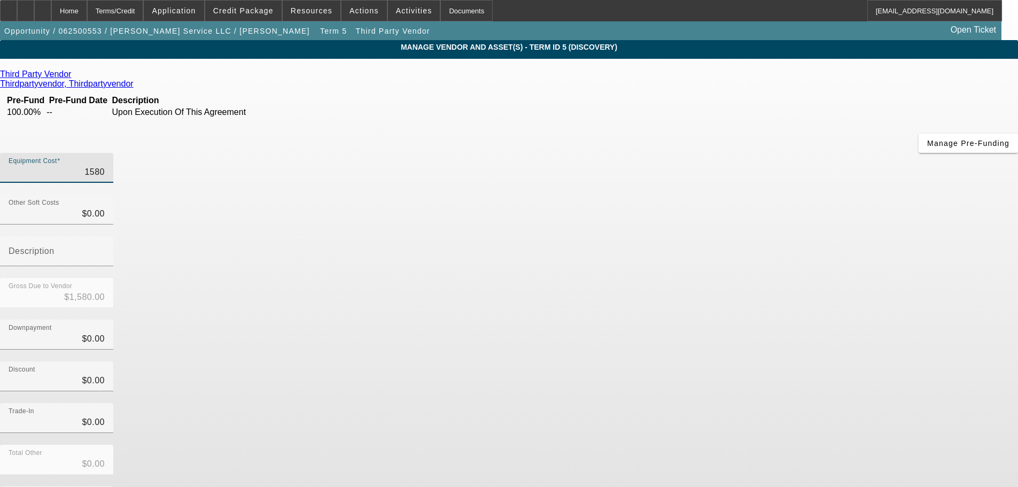
type input "$15,800.00"
type input "158000"
type input "$158,000.00"
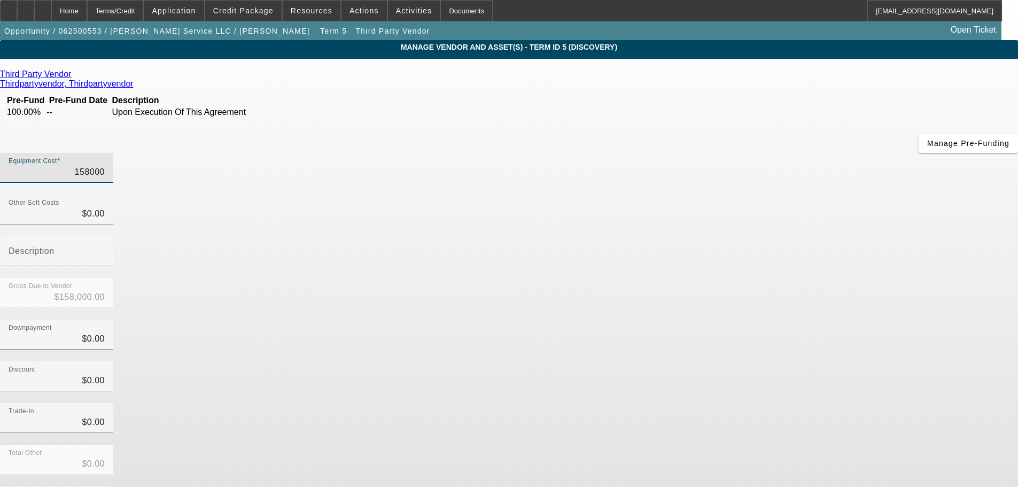
type input "$158,000.00"
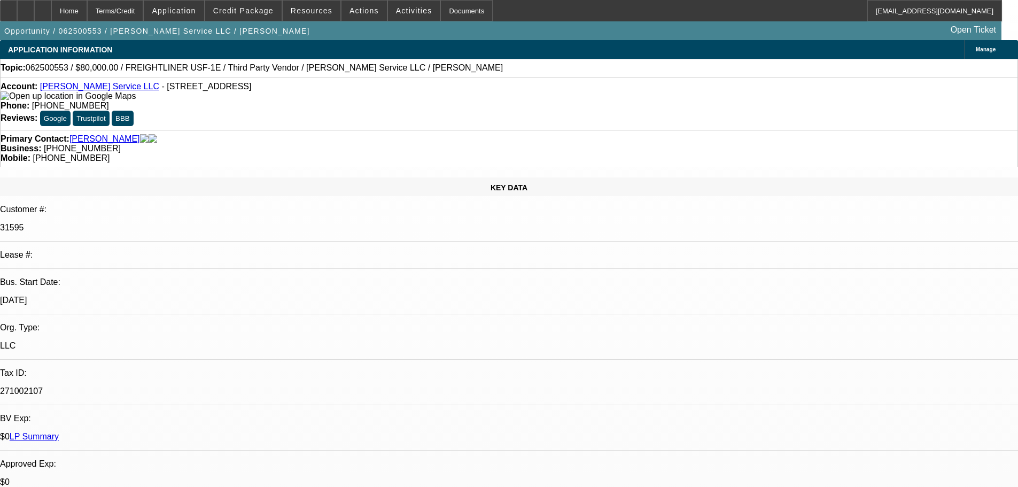
select select "0"
select select "3"
select select "0"
select select "6"
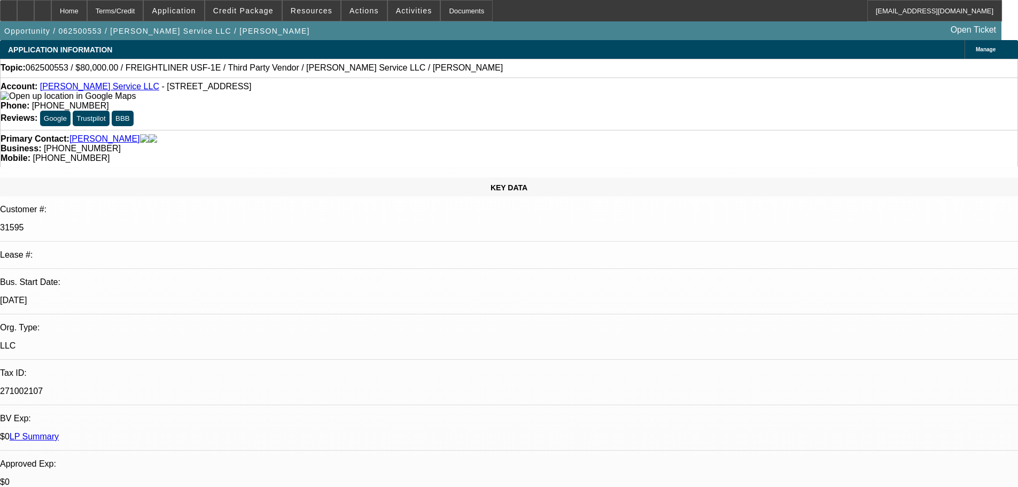
select select "0"
select select "3"
select select "0"
select select "6"
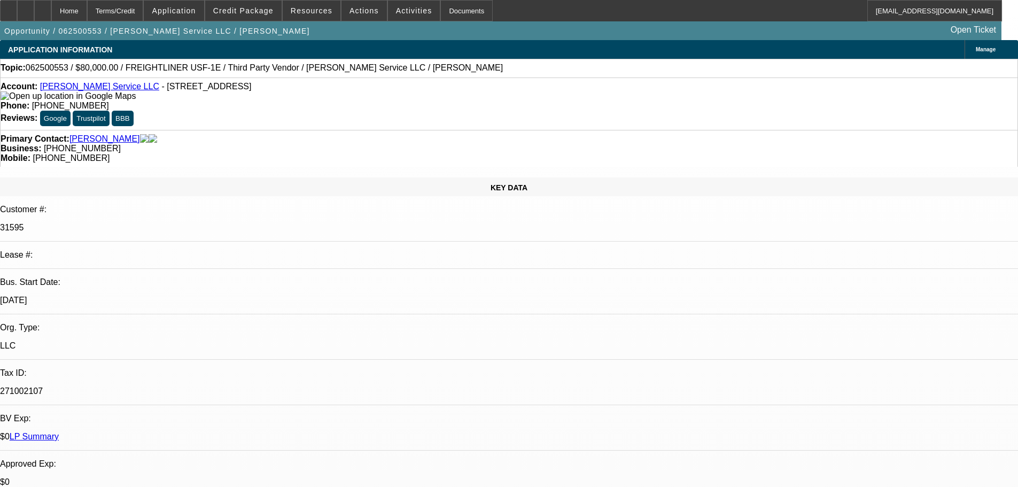
select select "0"
select select "3"
select select "0"
select select "6"
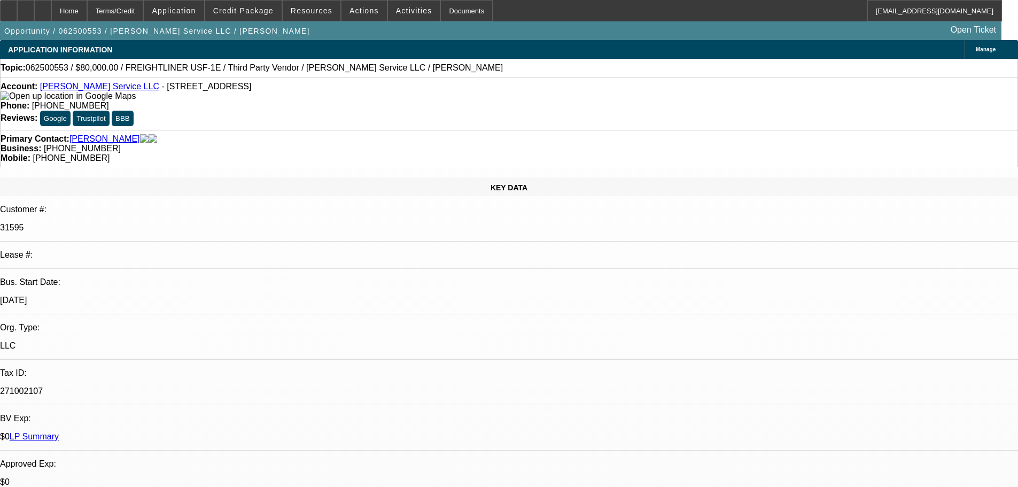
select select "0"
select select "6"
